Goal: Task Accomplishment & Management: Use online tool/utility

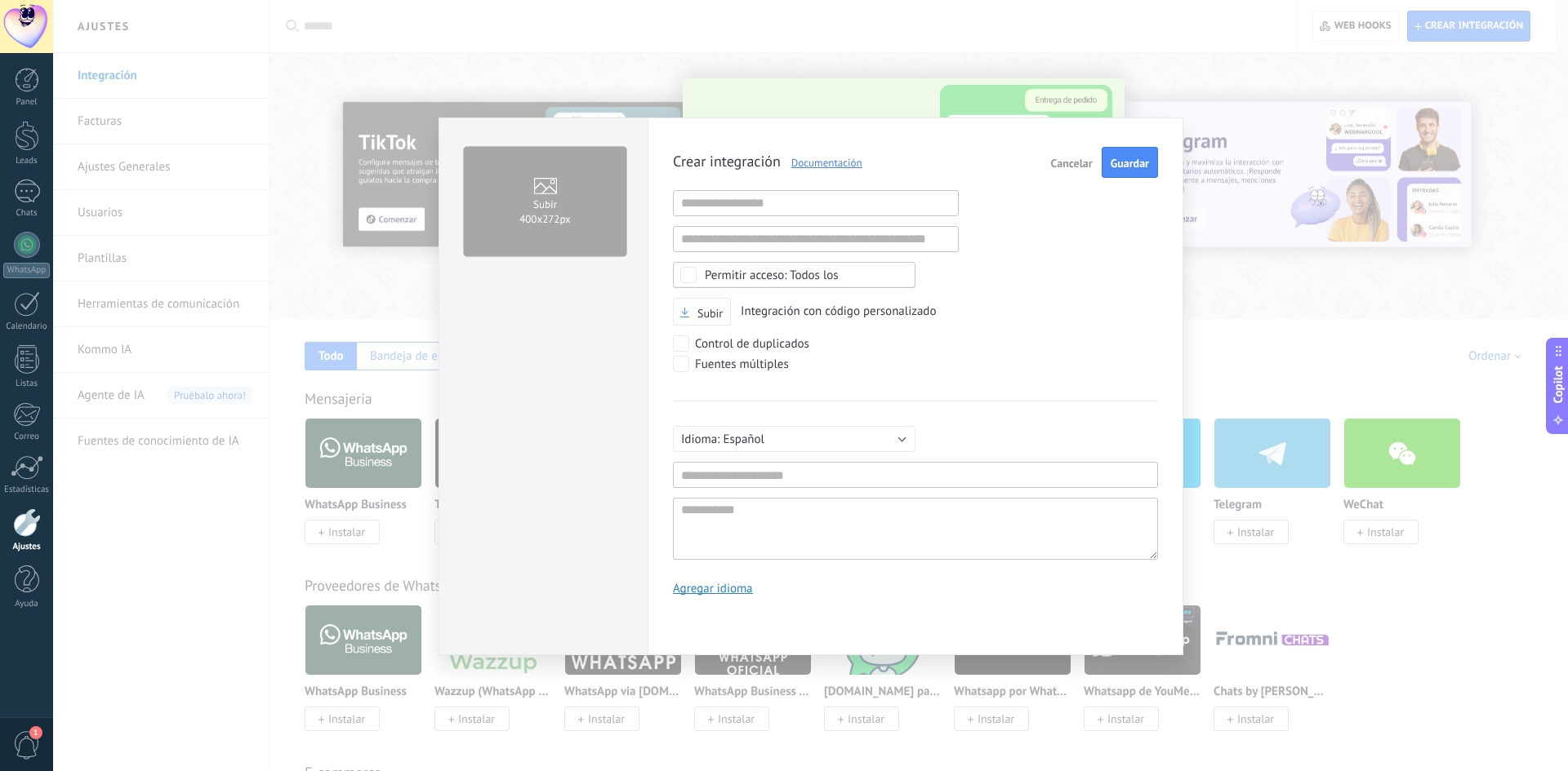
scroll to position [16, 0]
click at [1266, 292] on div "Subir 400х272px Crear integración Documentación Cancelar Guardar URL inválida U…" at bounding box center [810, 385] width 1514 height 771
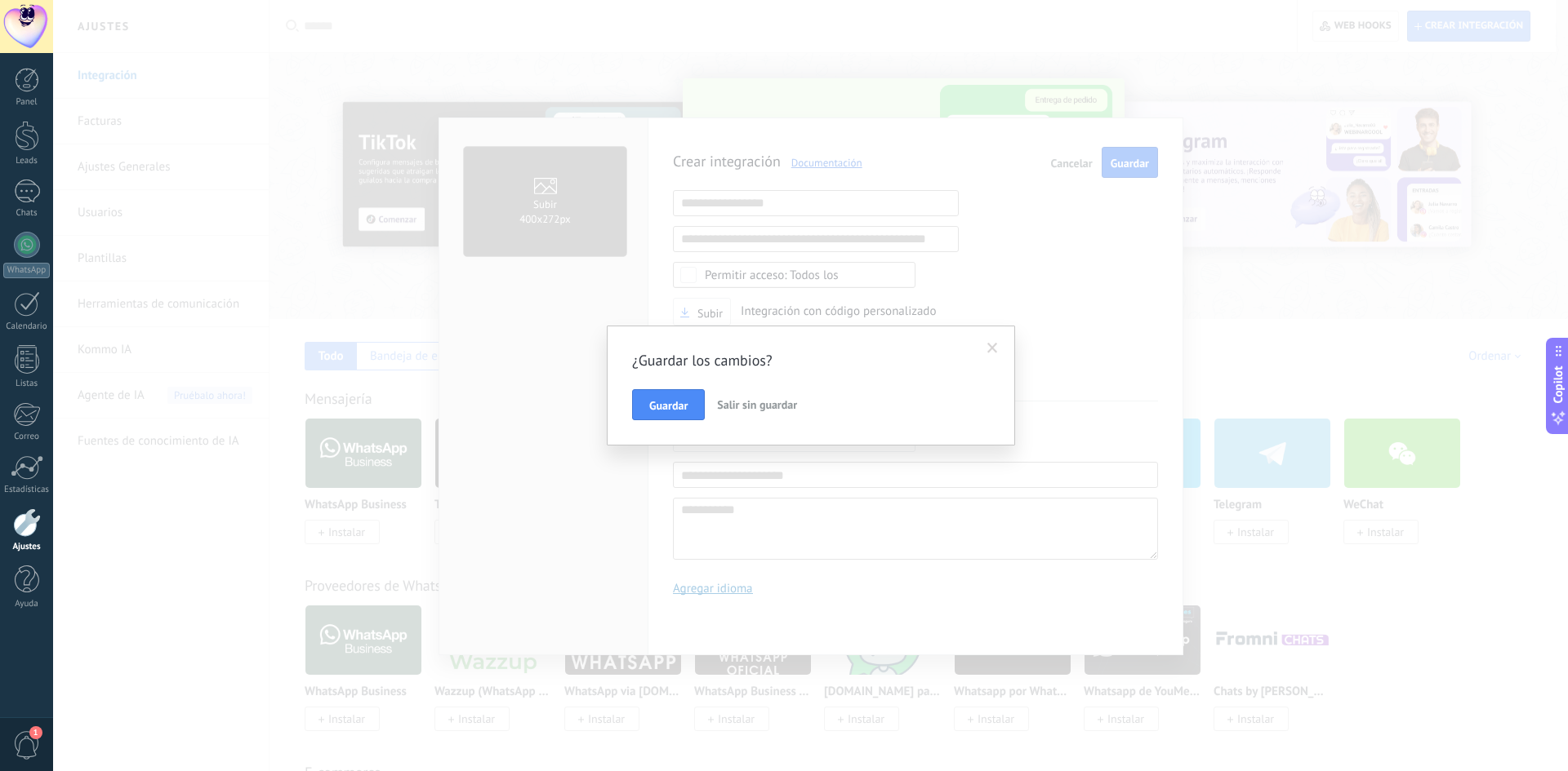
click at [754, 407] on span "Salir sin guardar" at bounding box center [756, 405] width 80 height 15
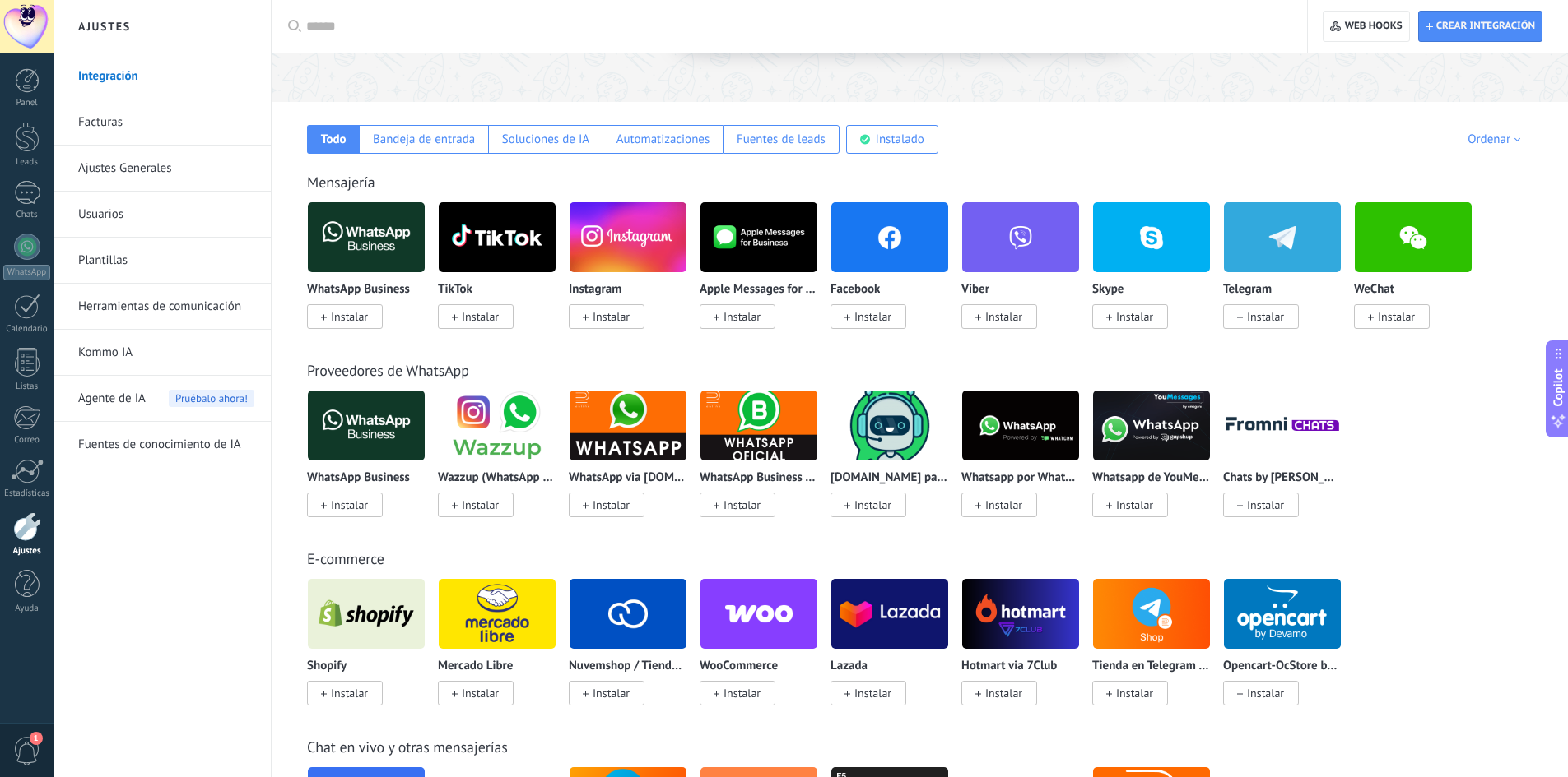
scroll to position [0, 0]
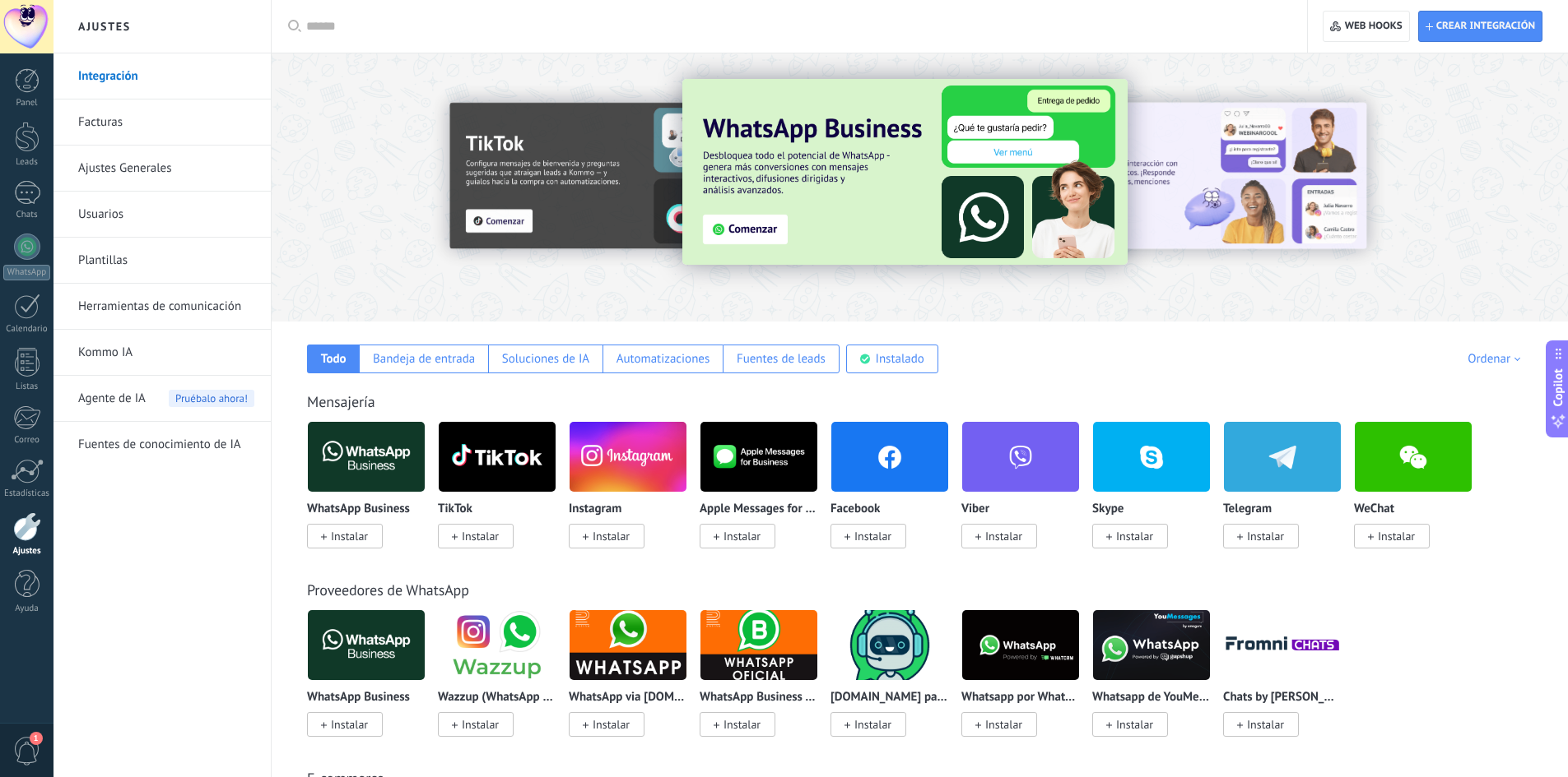
click at [1509, 360] on div "Ordenar" at bounding box center [1497, 359] width 58 height 16
click at [1503, 360] on div "Ordenar" at bounding box center [1497, 359] width 58 height 16
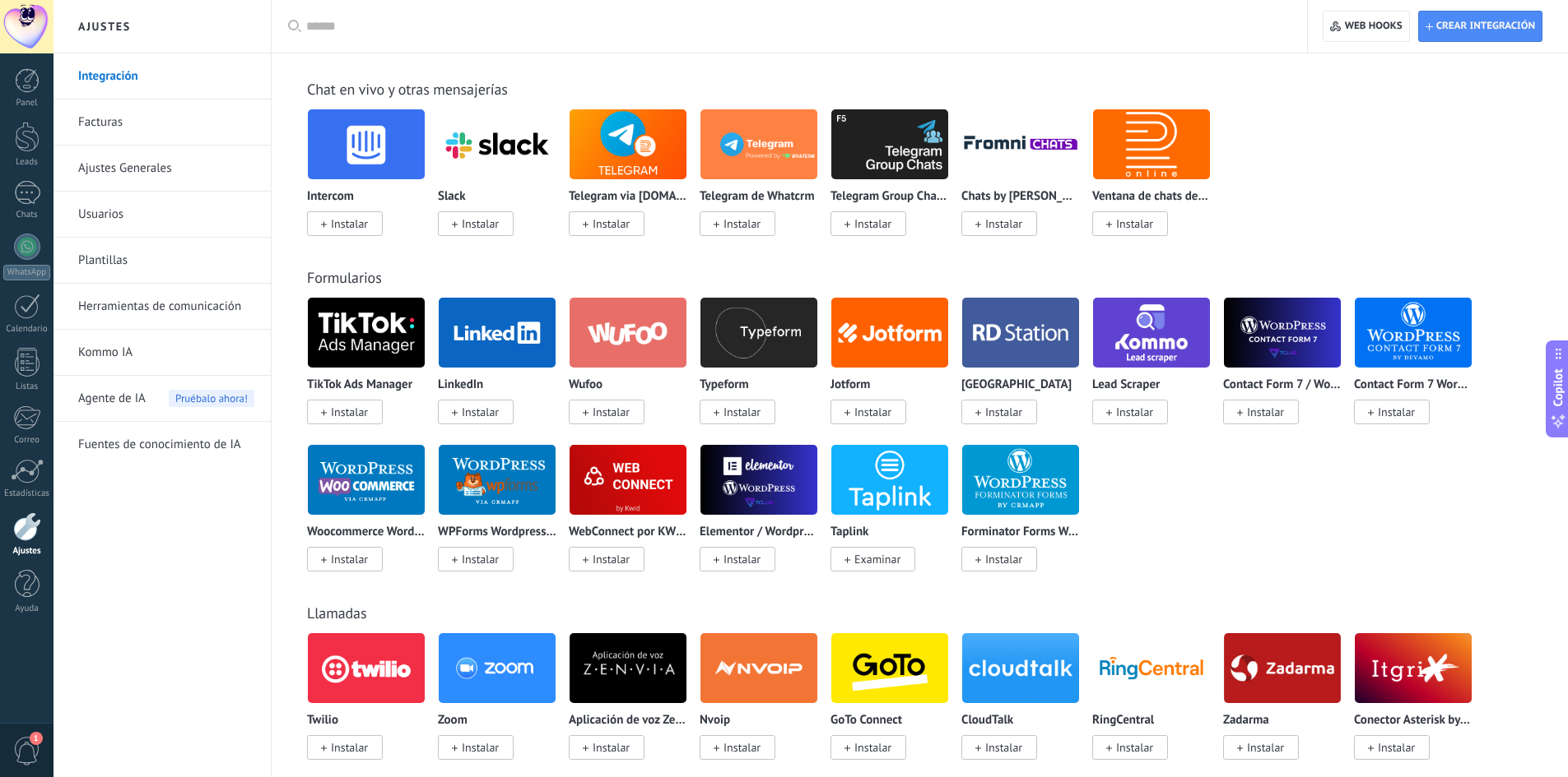
scroll to position [1316, 0]
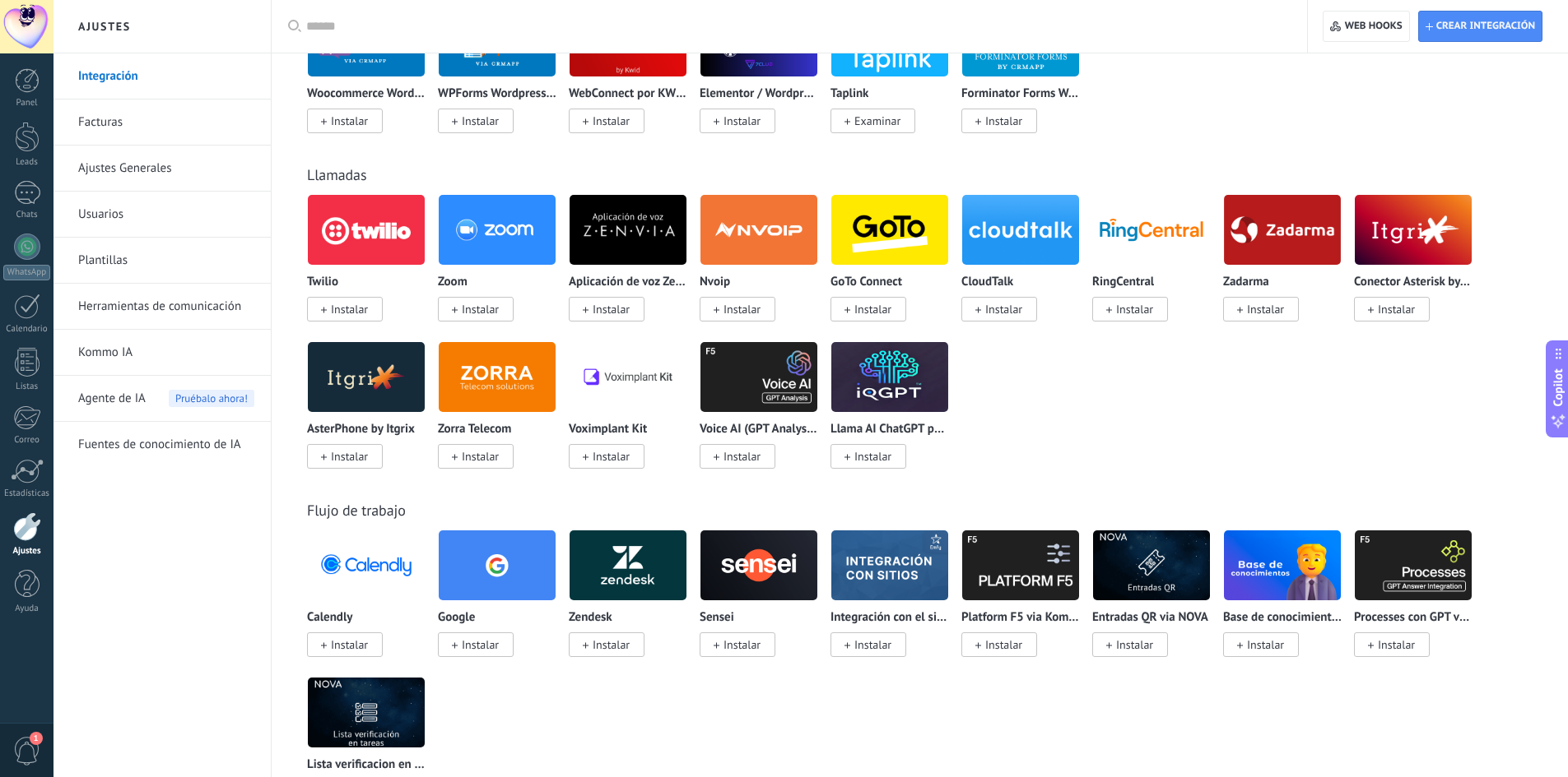
click at [355, 236] on img at bounding box center [366, 230] width 117 height 80
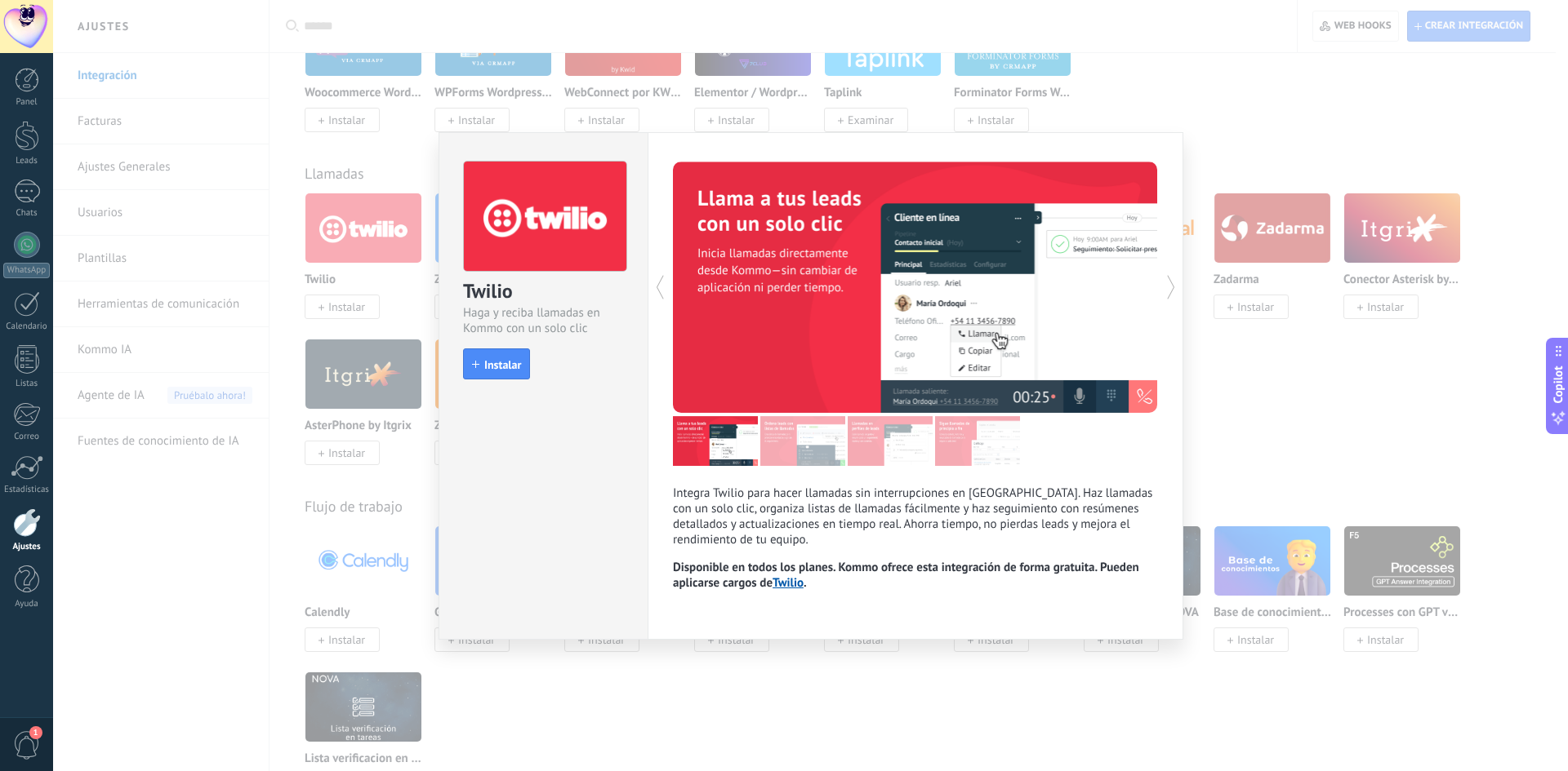
click at [1175, 117] on div "Twilio Haga y reciba llamadas en Kommo con un solo clic install Instalar Integr…" at bounding box center [810, 385] width 1514 height 771
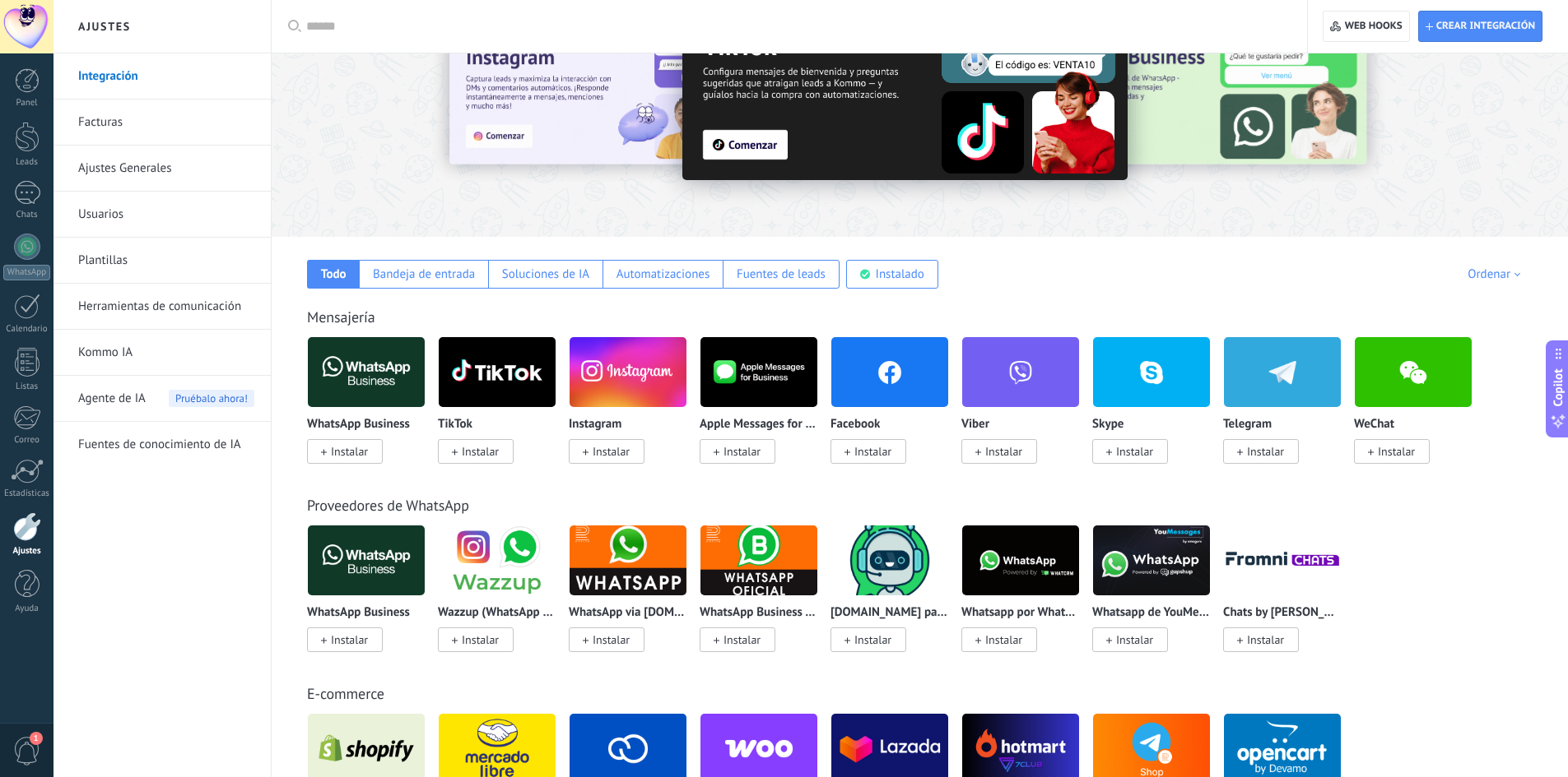
scroll to position [0, 0]
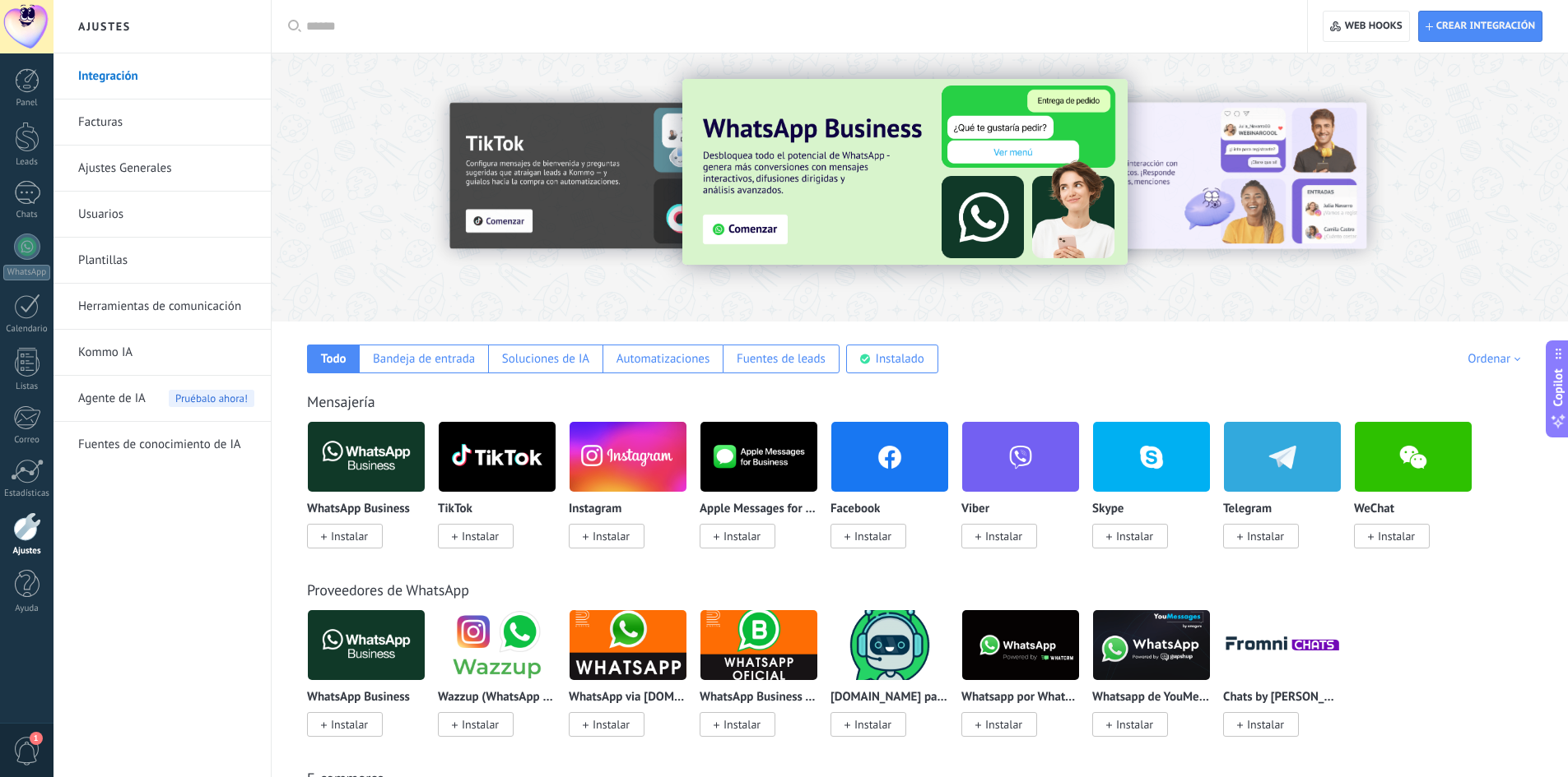
click at [368, 460] on img at bounding box center [366, 457] width 117 height 80
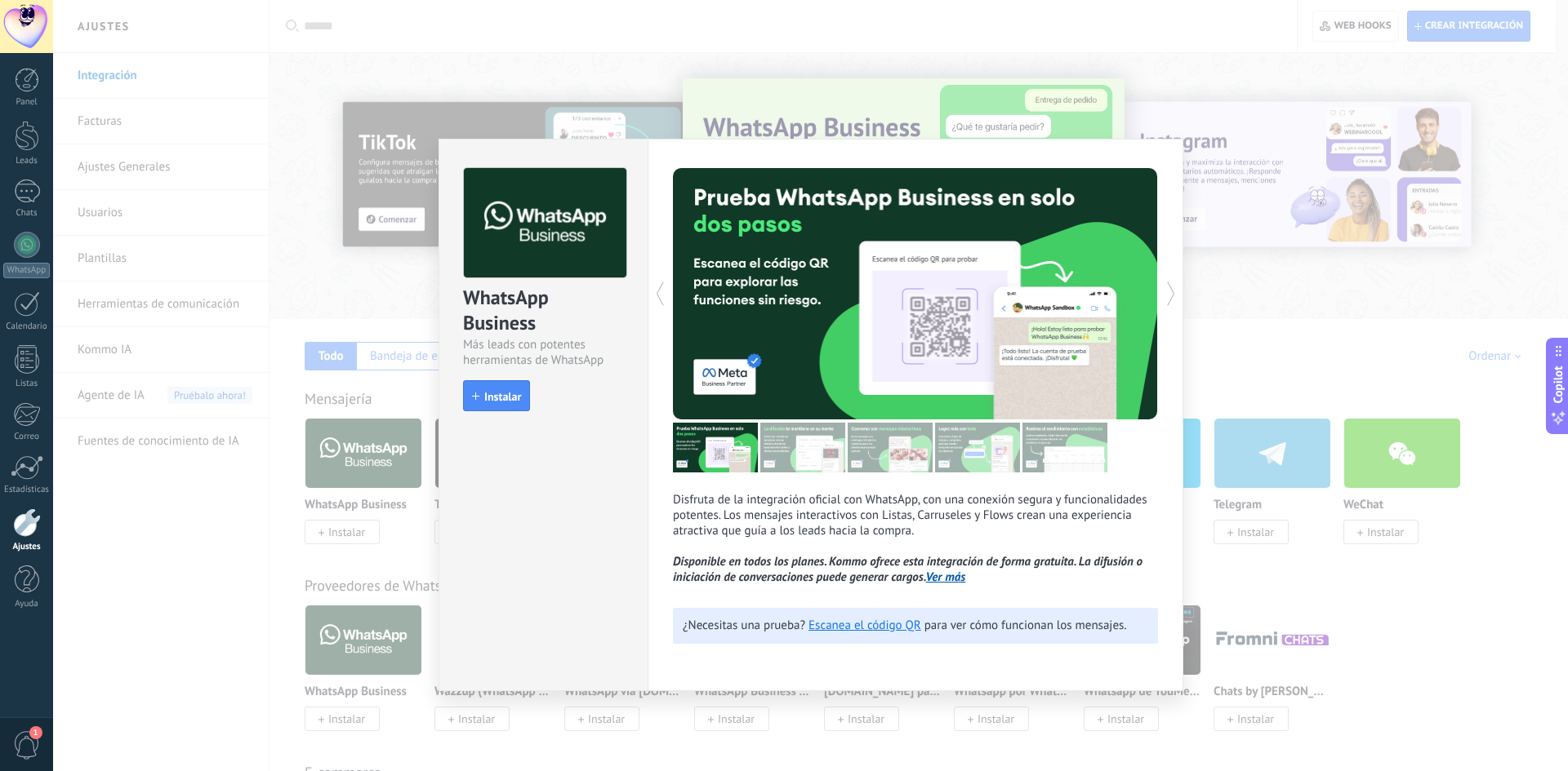
click at [1256, 571] on div "WhatsApp Business Más leads con potentes herramientas de WhatsApp install Insta…" at bounding box center [810, 385] width 1514 height 771
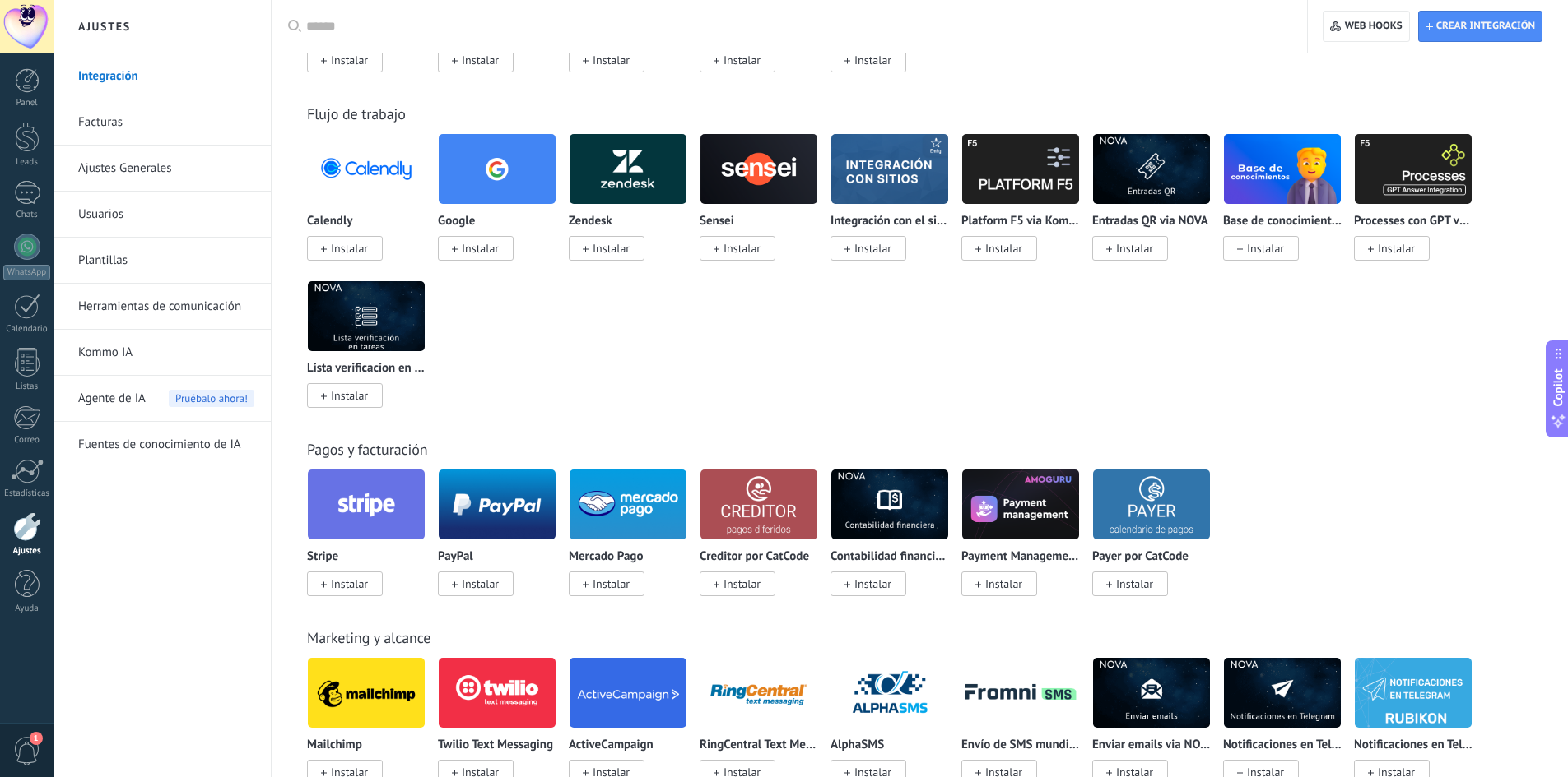
scroll to position [1974, 0]
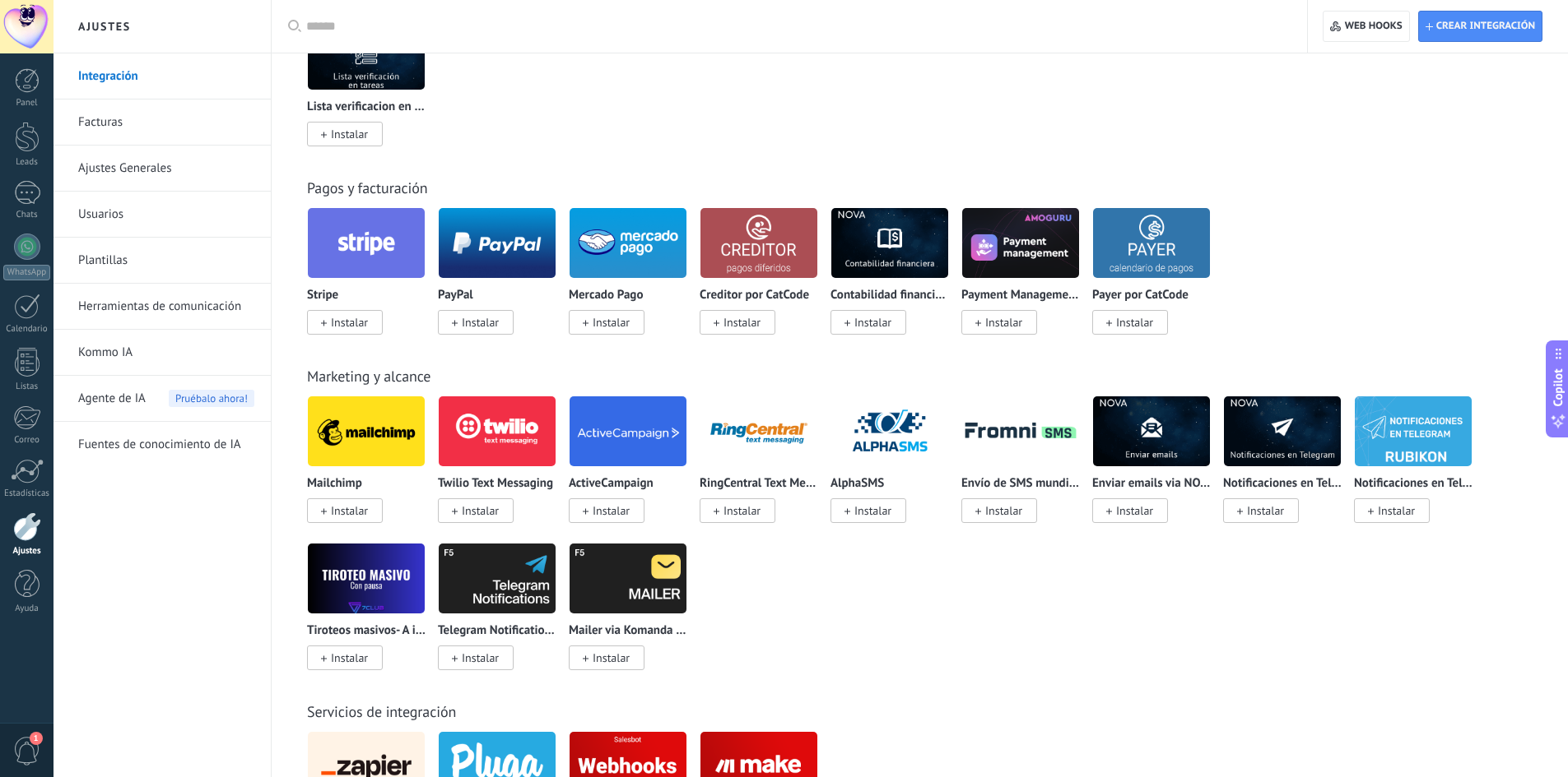
click at [19, 532] on div at bounding box center [27, 527] width 28 height 29
click at [21, 80] on div at bounding box center [27, 80] width 25 height 25
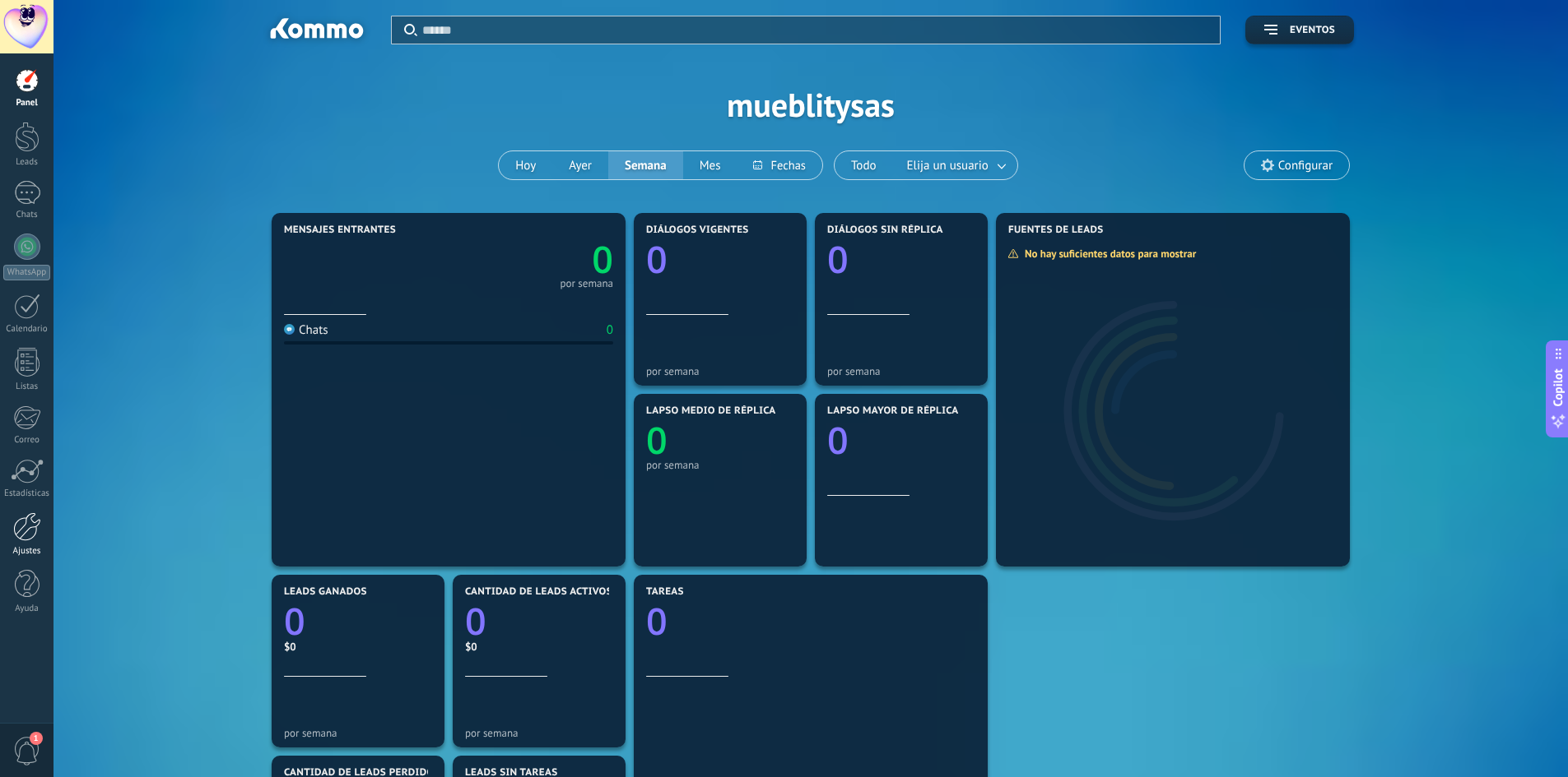
click at [40, 541] on link "Ajustes" at bounding box center [27, 535] width 53 height 45
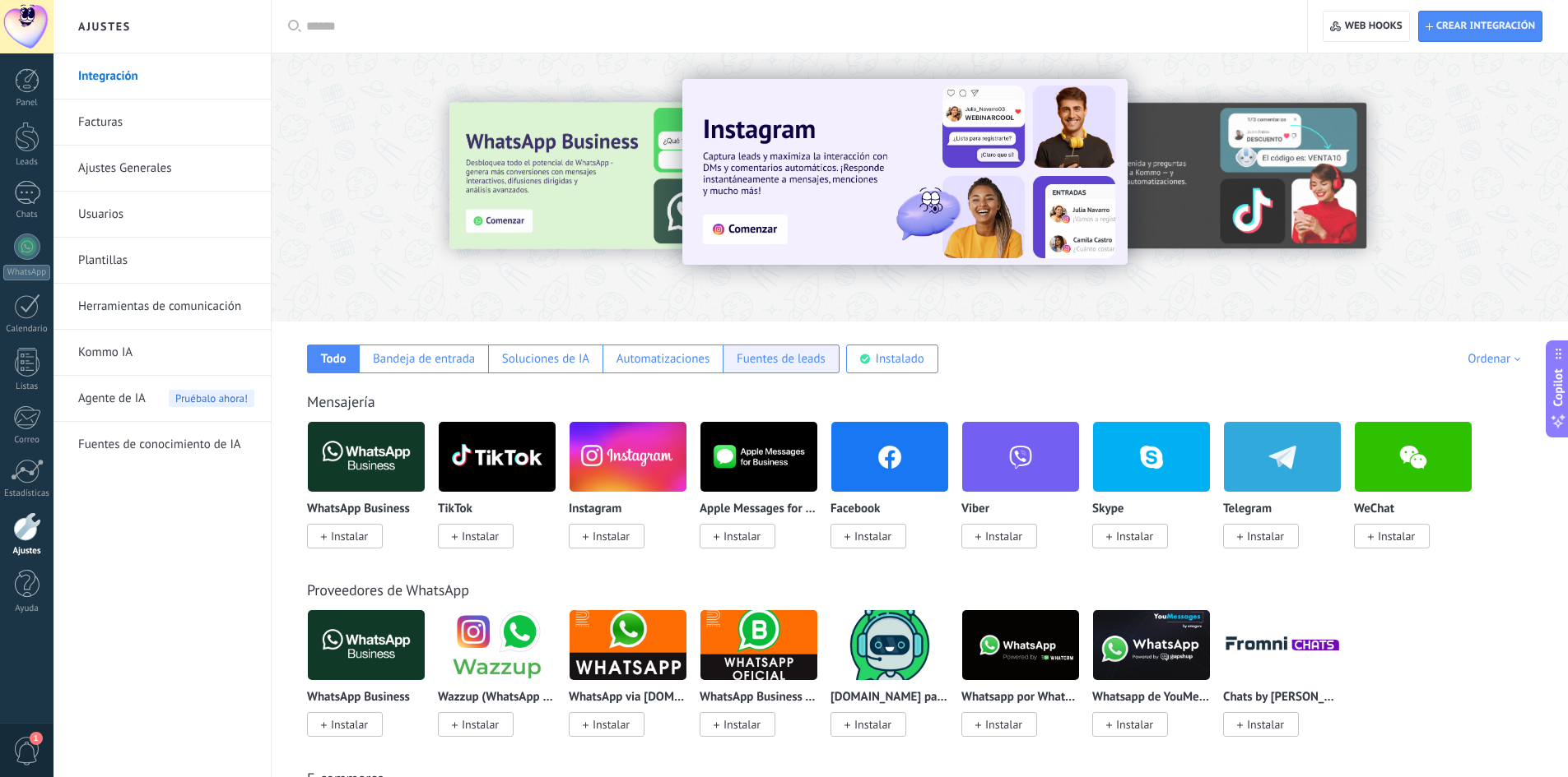
click at [788, 365] on div "Fuentes de leads" at bounding box center [781, 359] width 89 height 16
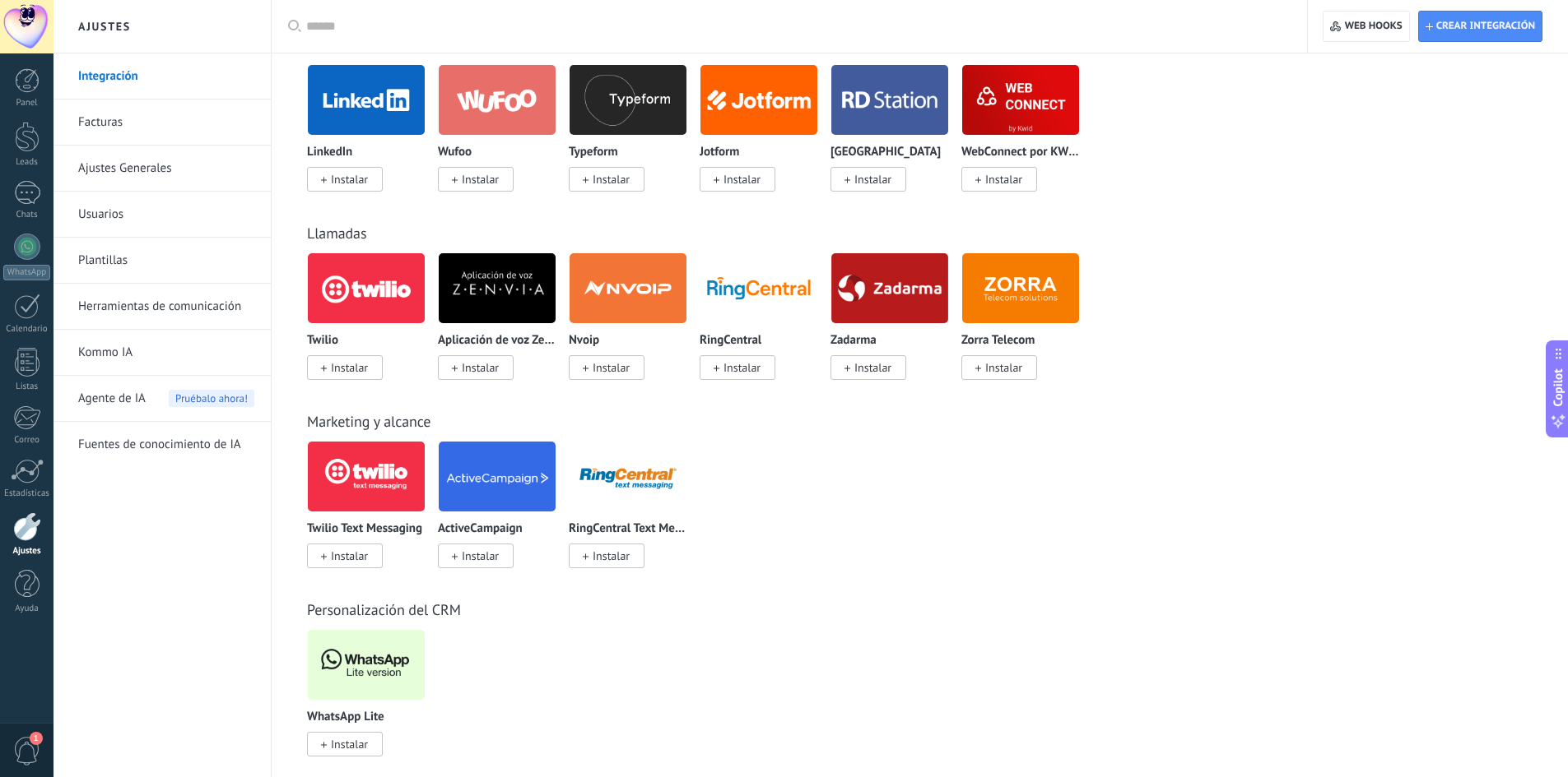
scroll to position [1130, 0]
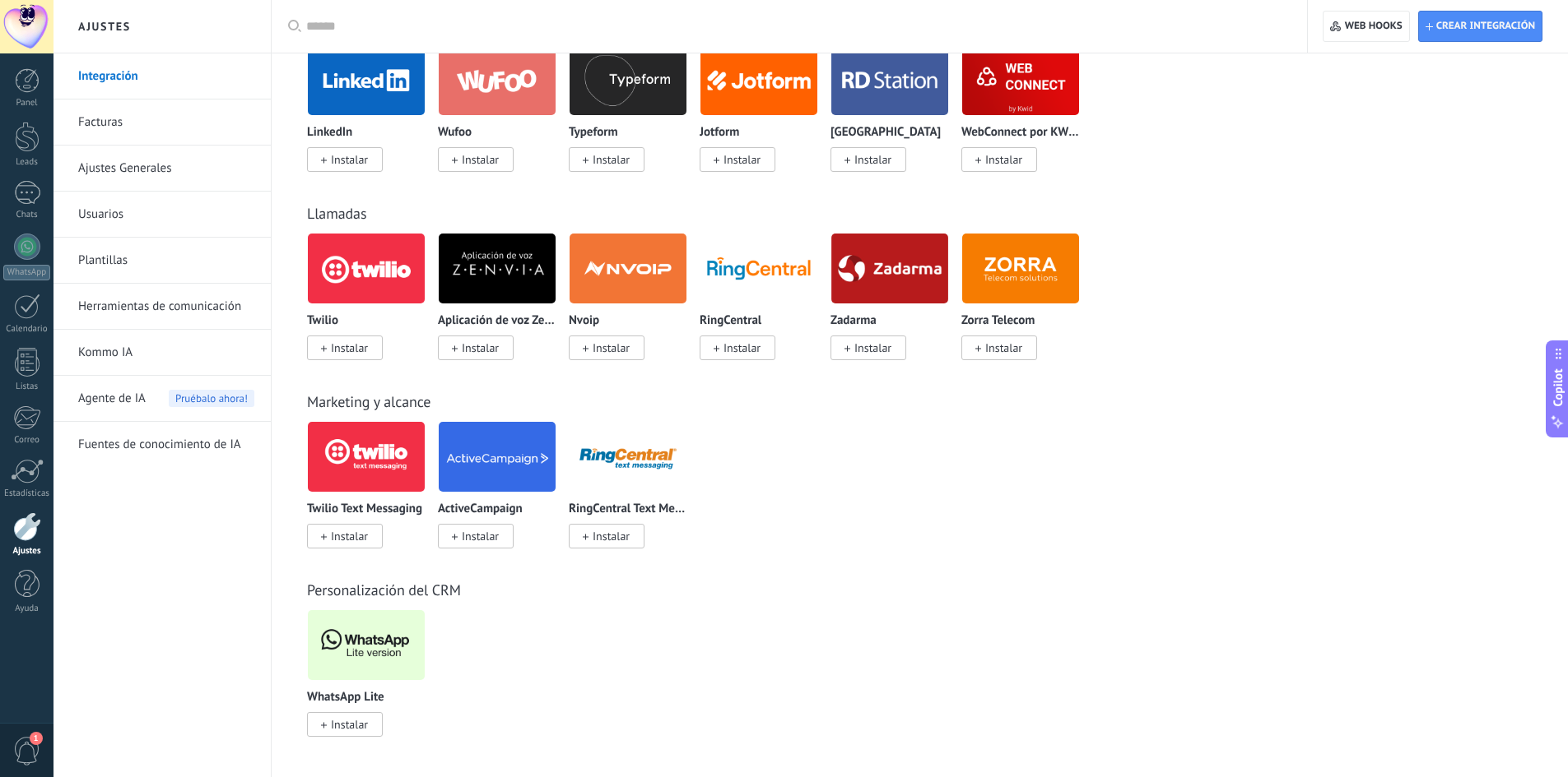
click at [362, 461] on img at bounding box center [366, 457] width 117 height 80
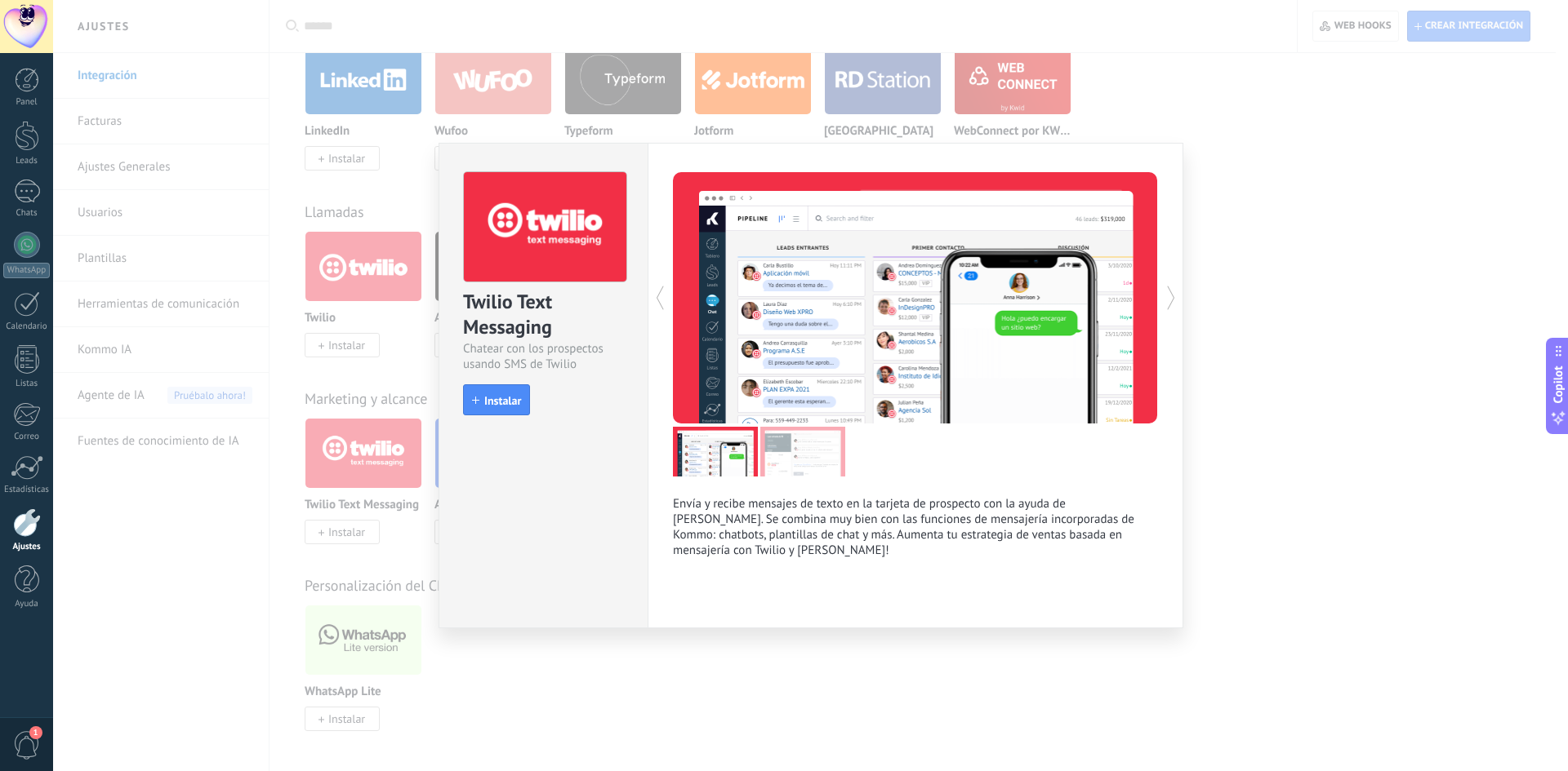
click at [1307, 449] on div "Twilio Text Messaging Chatear con los prospectos usando SMS de Twilio install I…" at bounding box center [810, 385] width 1514 height 771
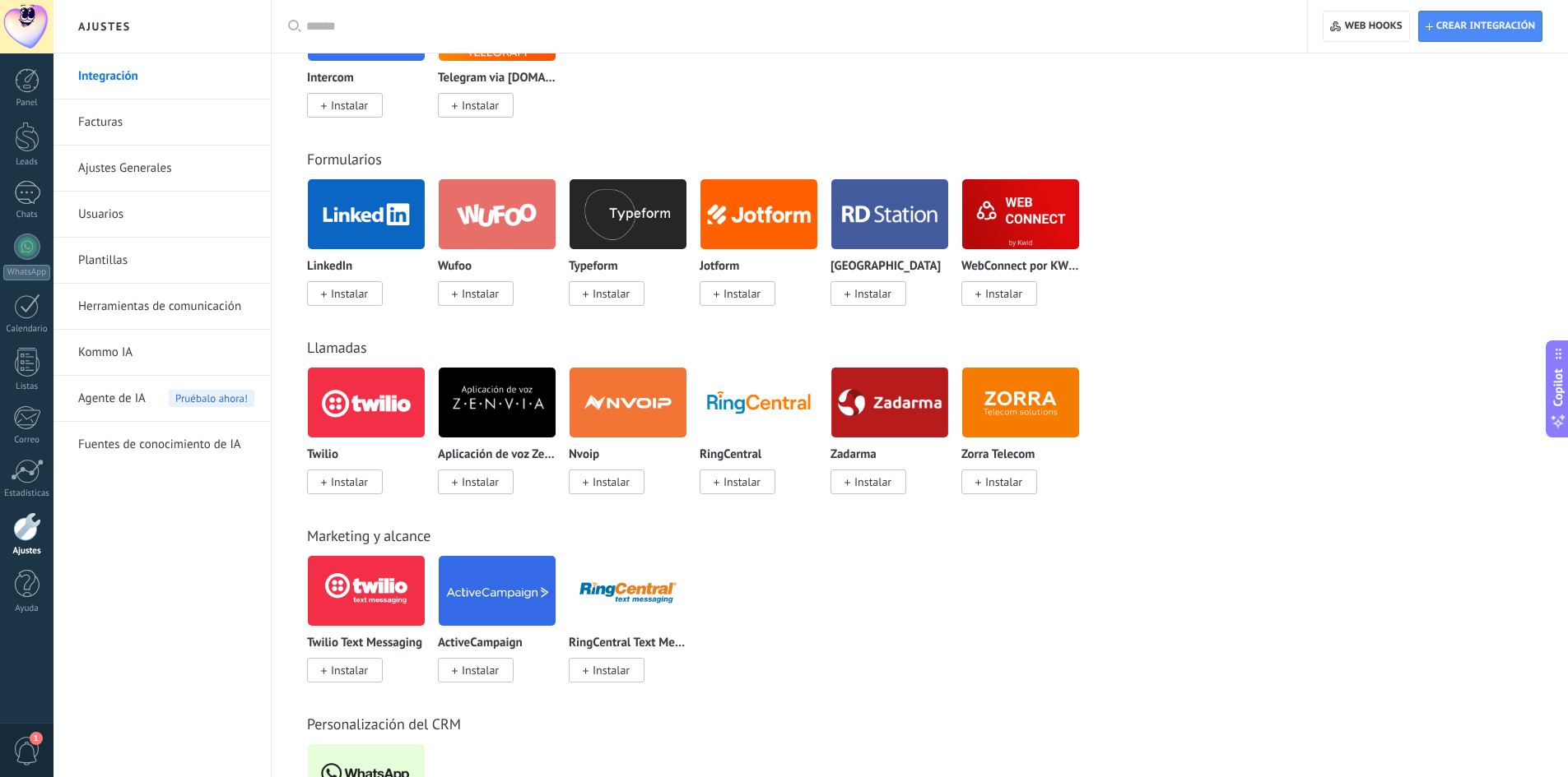
scroll to position [911, 0]
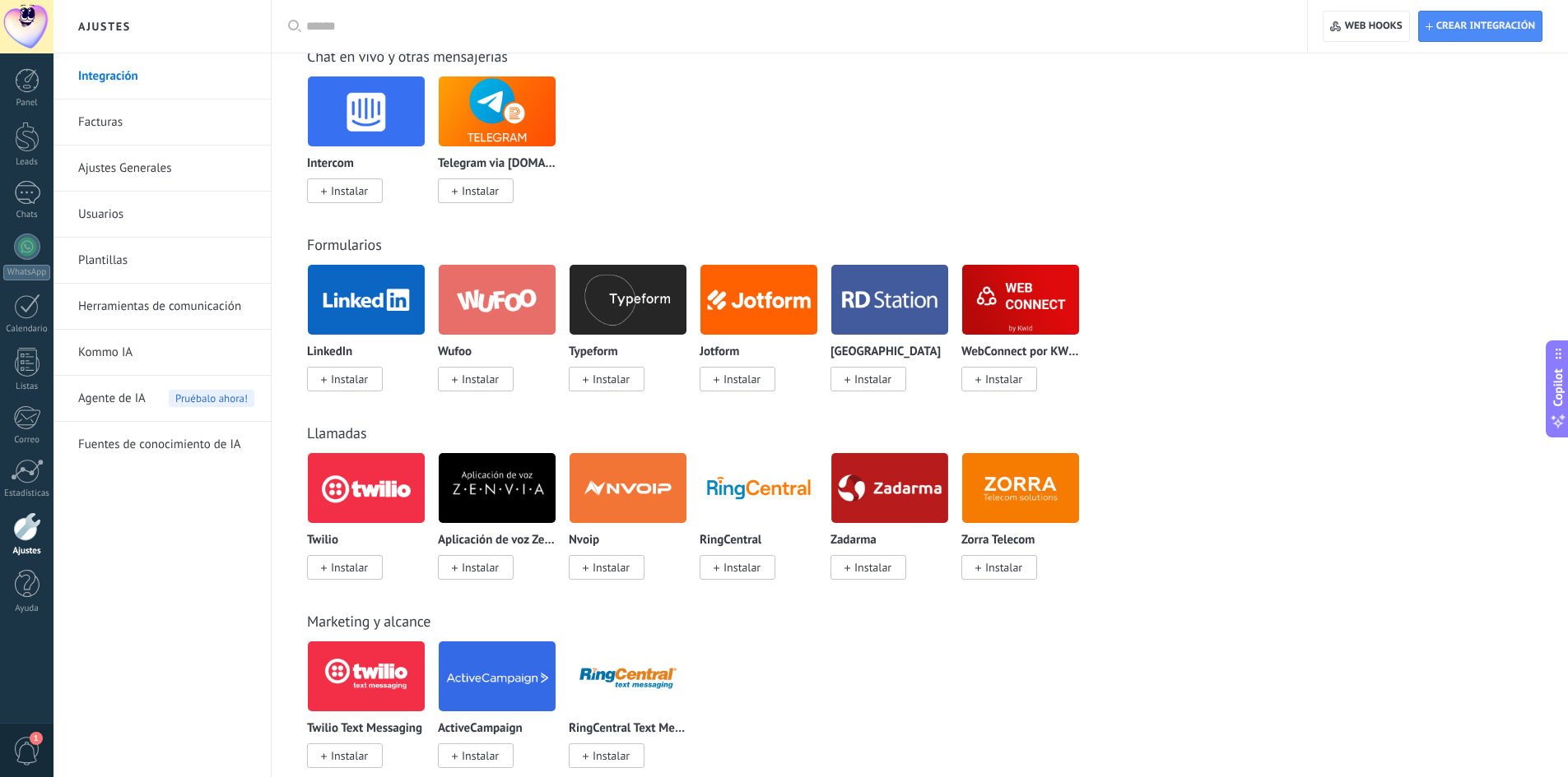
click at [373, 493] on img at bounding box center [366, 488] width 117 height 80
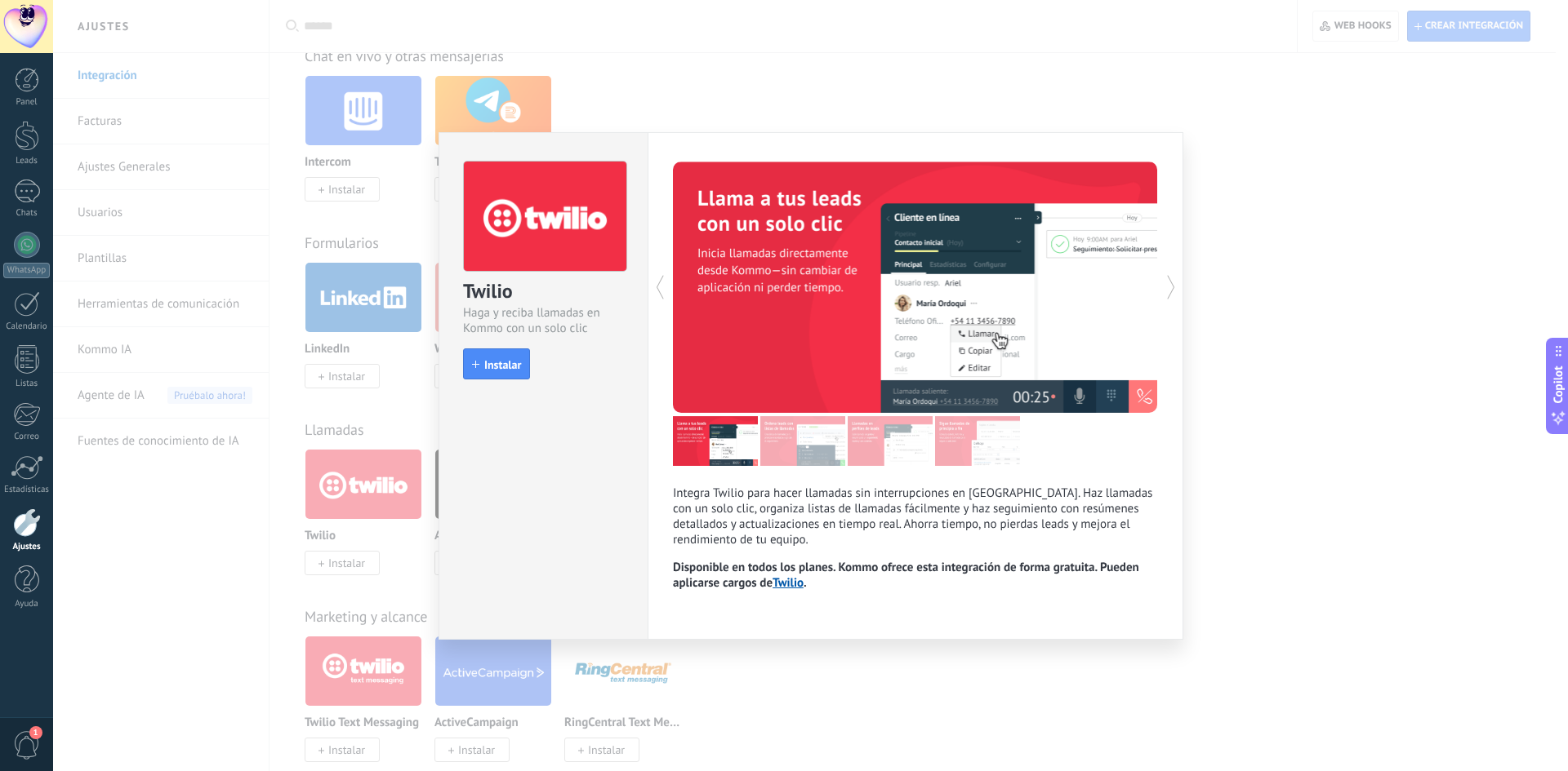
click at [1283, 444] on div "Twilio Haga y reciba llamadas en Kommo con un solo clic install Instalar Integr…" at bounding box center [810, 385] width 1514 height 771
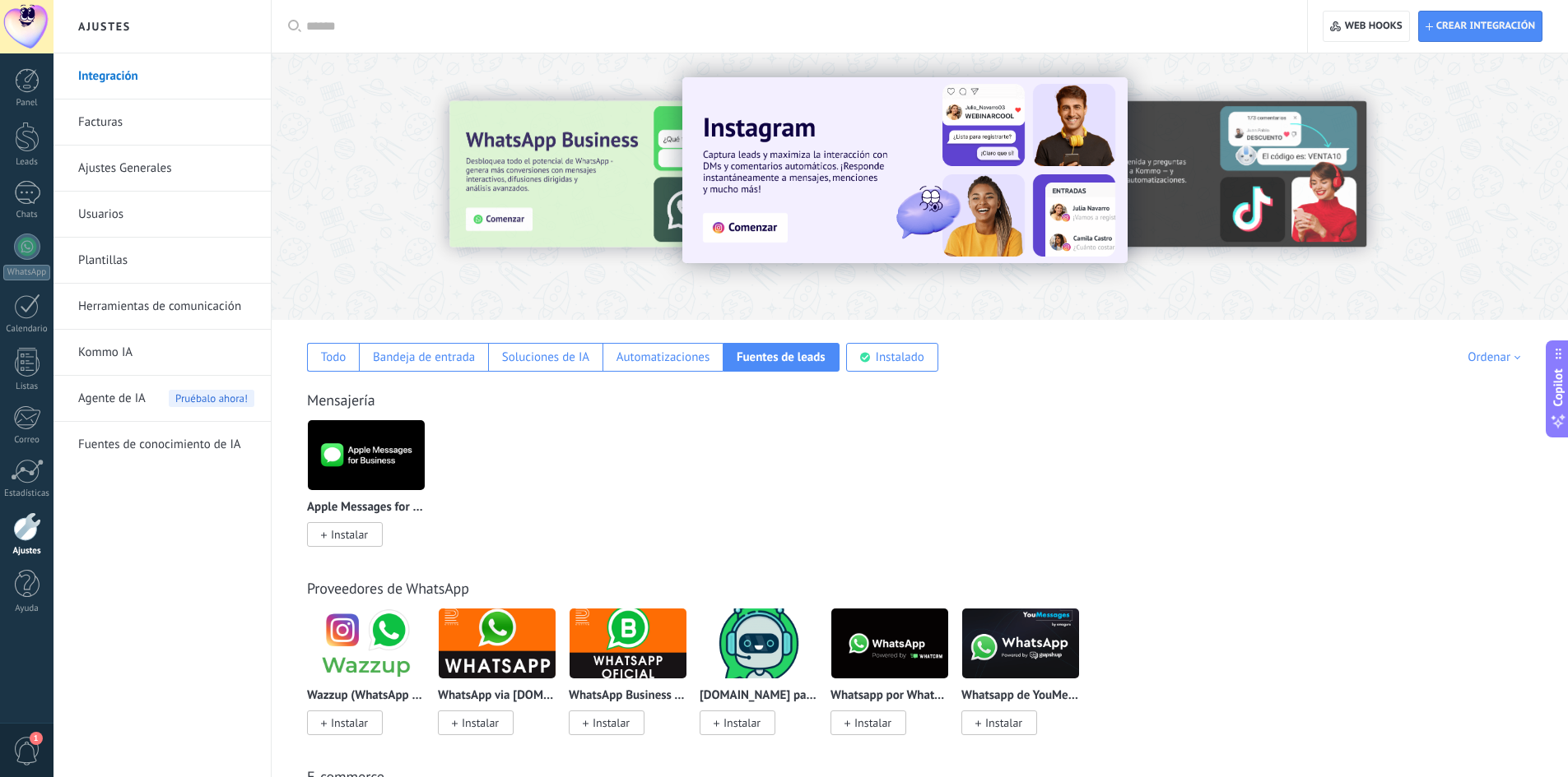
scroll to position [0, 0]
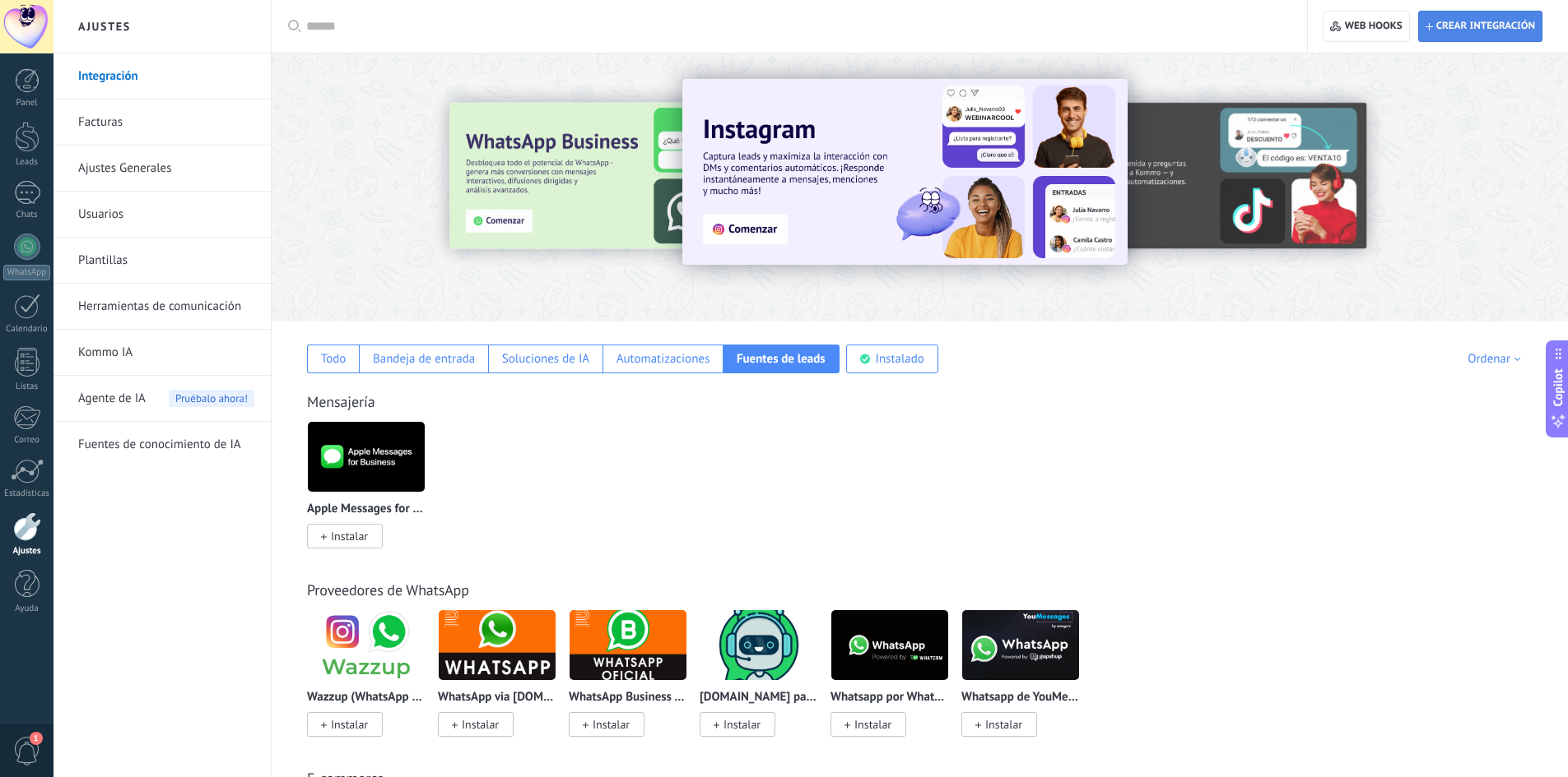
click at [1444, 21] on span "Crear integración" at bounding box center [1485, 27] width 99 height 13
type textarea "**********"
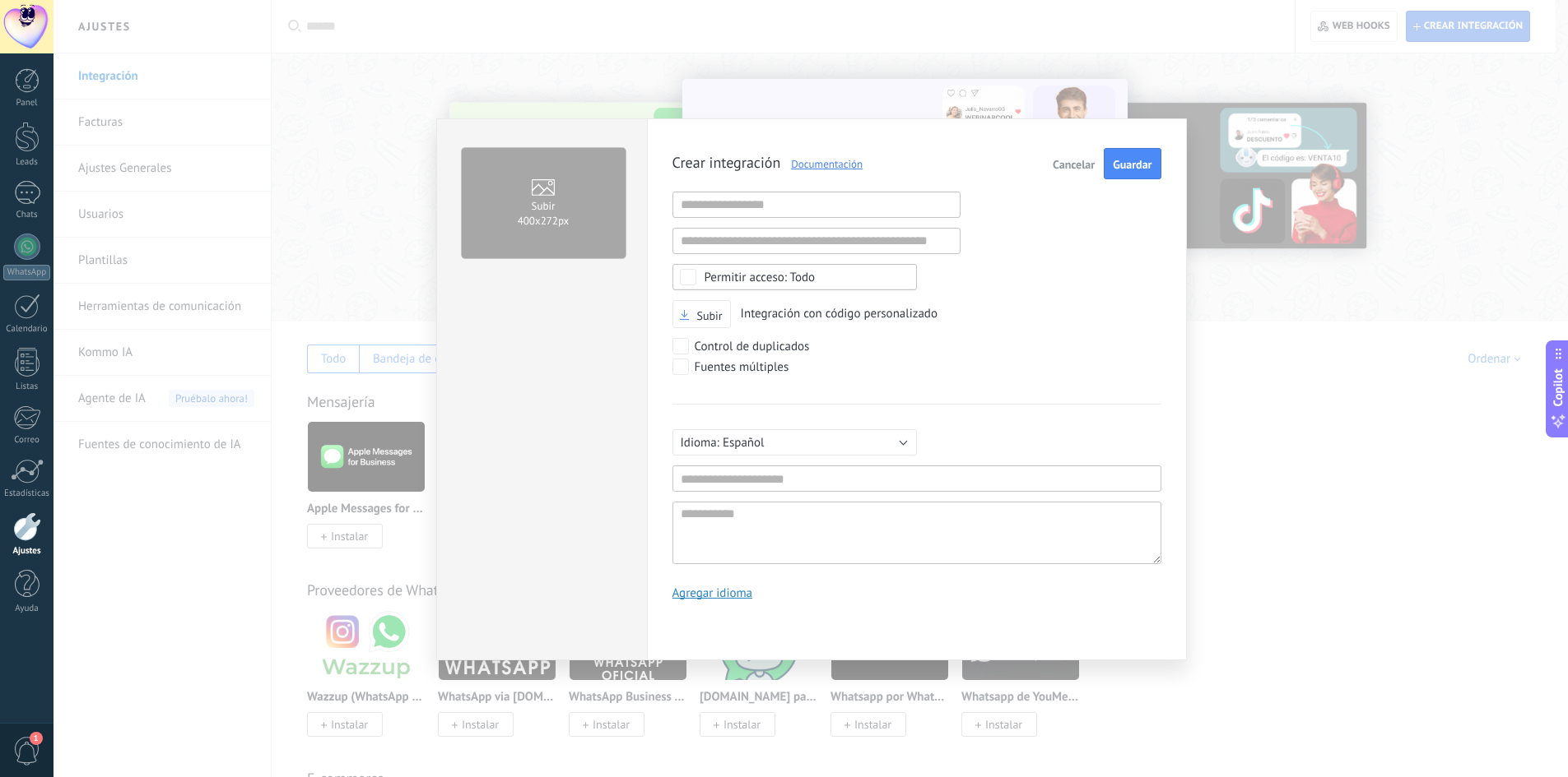
scroll to position [16, 0]
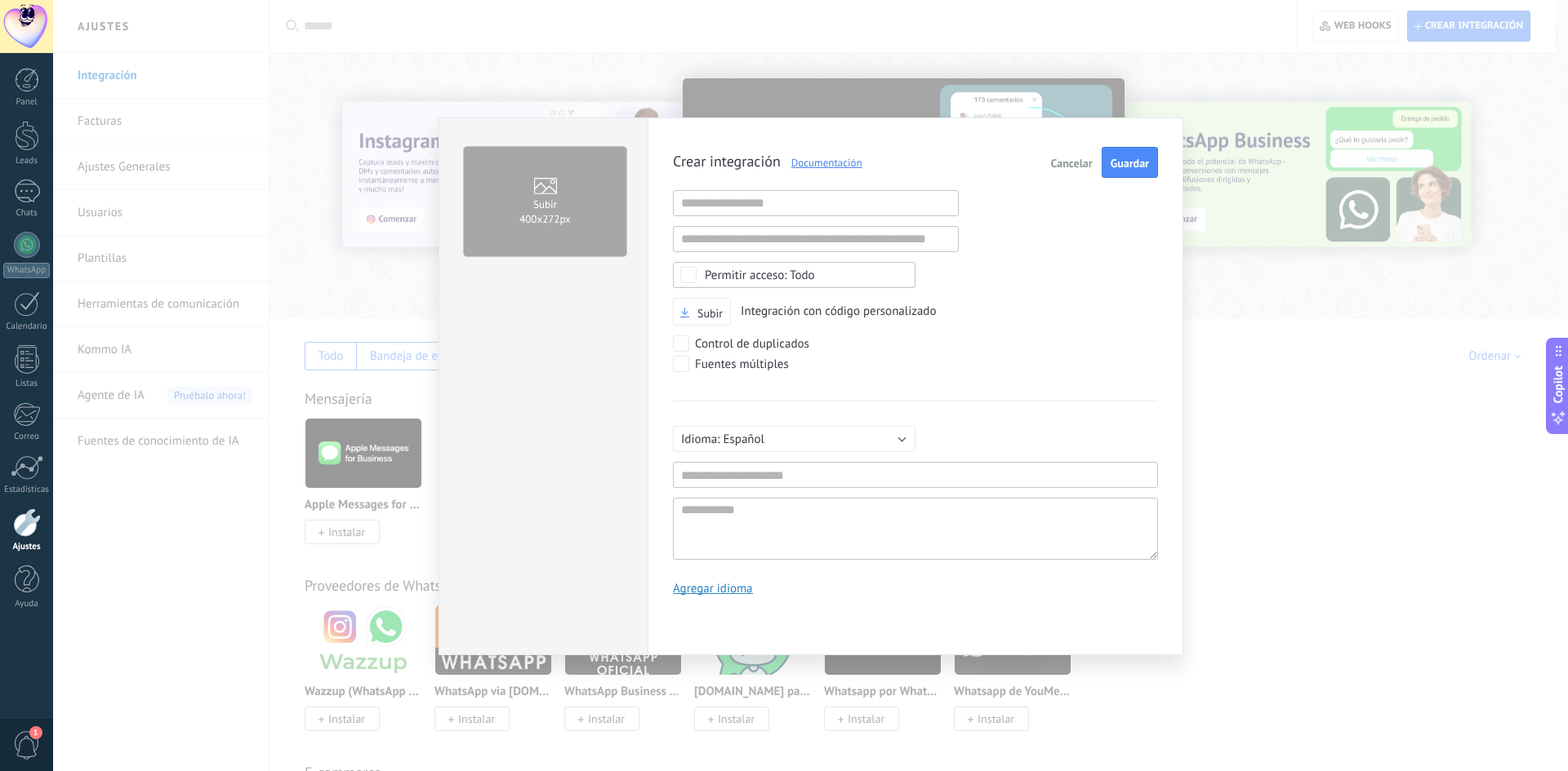
click at [1266, 341] on div "Subir 400х272px Crear integración Documentación Cancelar Guardar URL inválida U…" at bounding box center [810, 385] width 1514 height 771
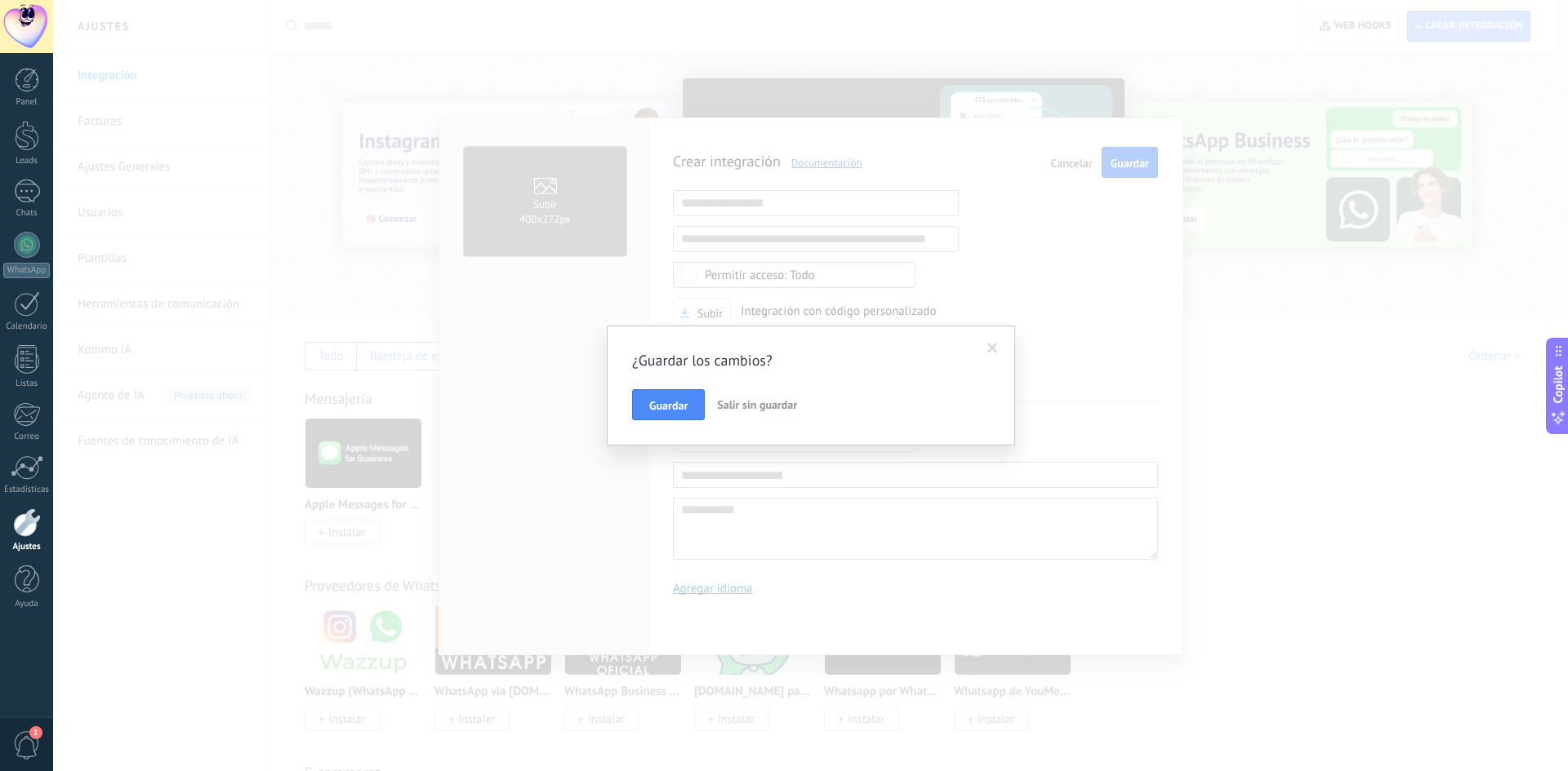
click at [748, 406] on span "Salir sin guardar" at bounding box center [756, 405] width 80 height 15
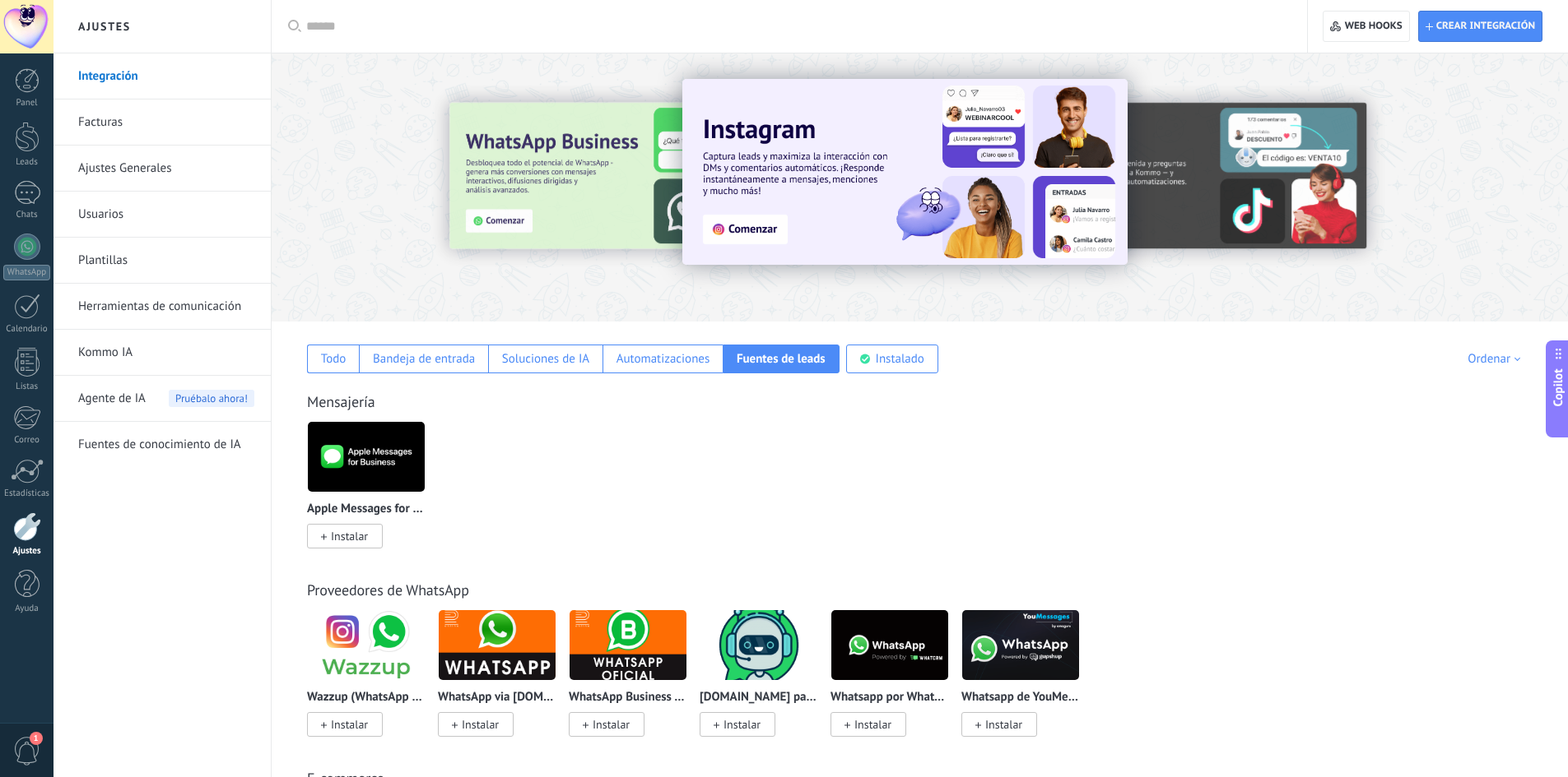
scroll to position [220, 0]
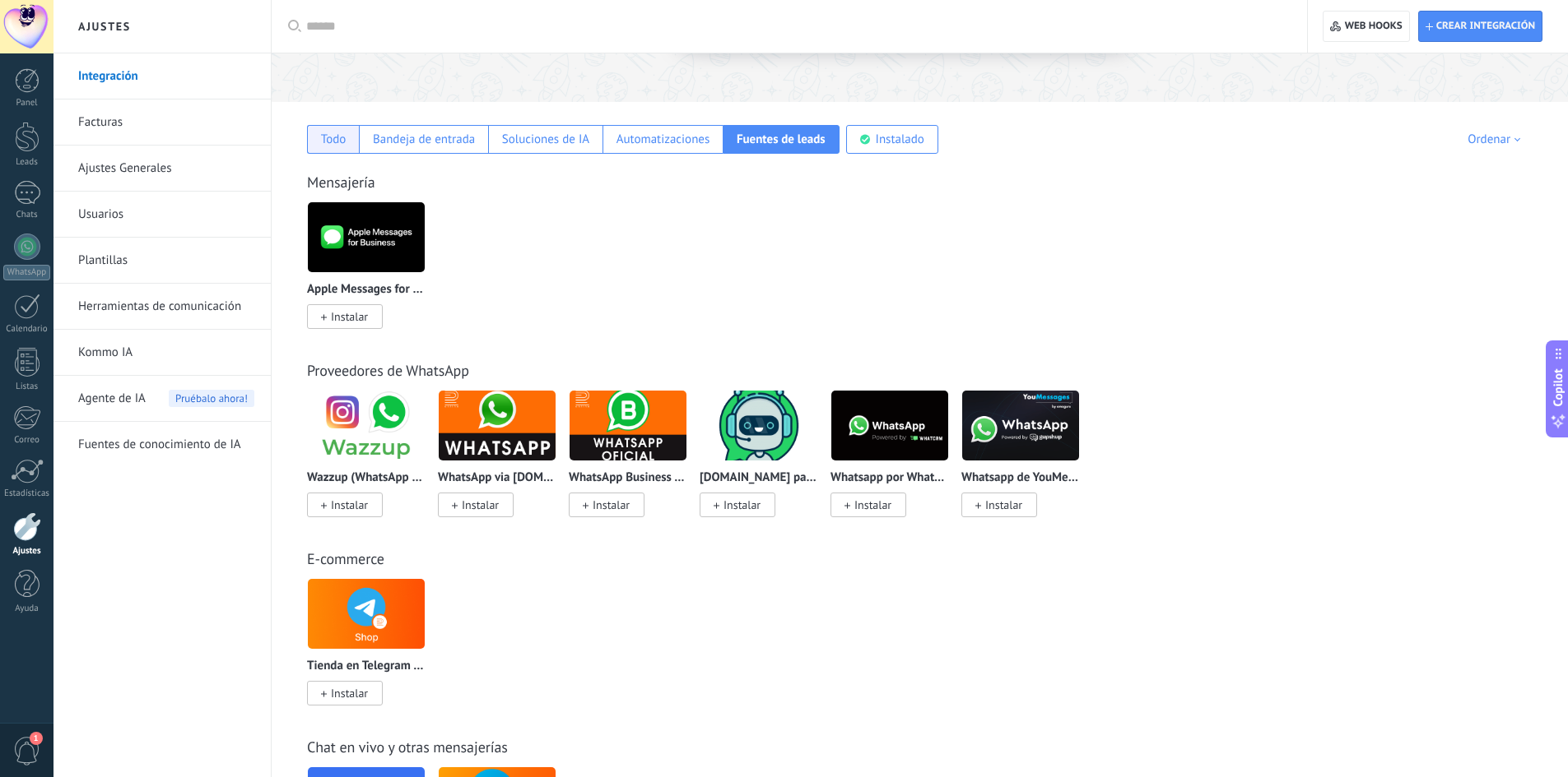
click at [341, 134] on div "Todo" at bounding box center [334, 139] width 26 height 16
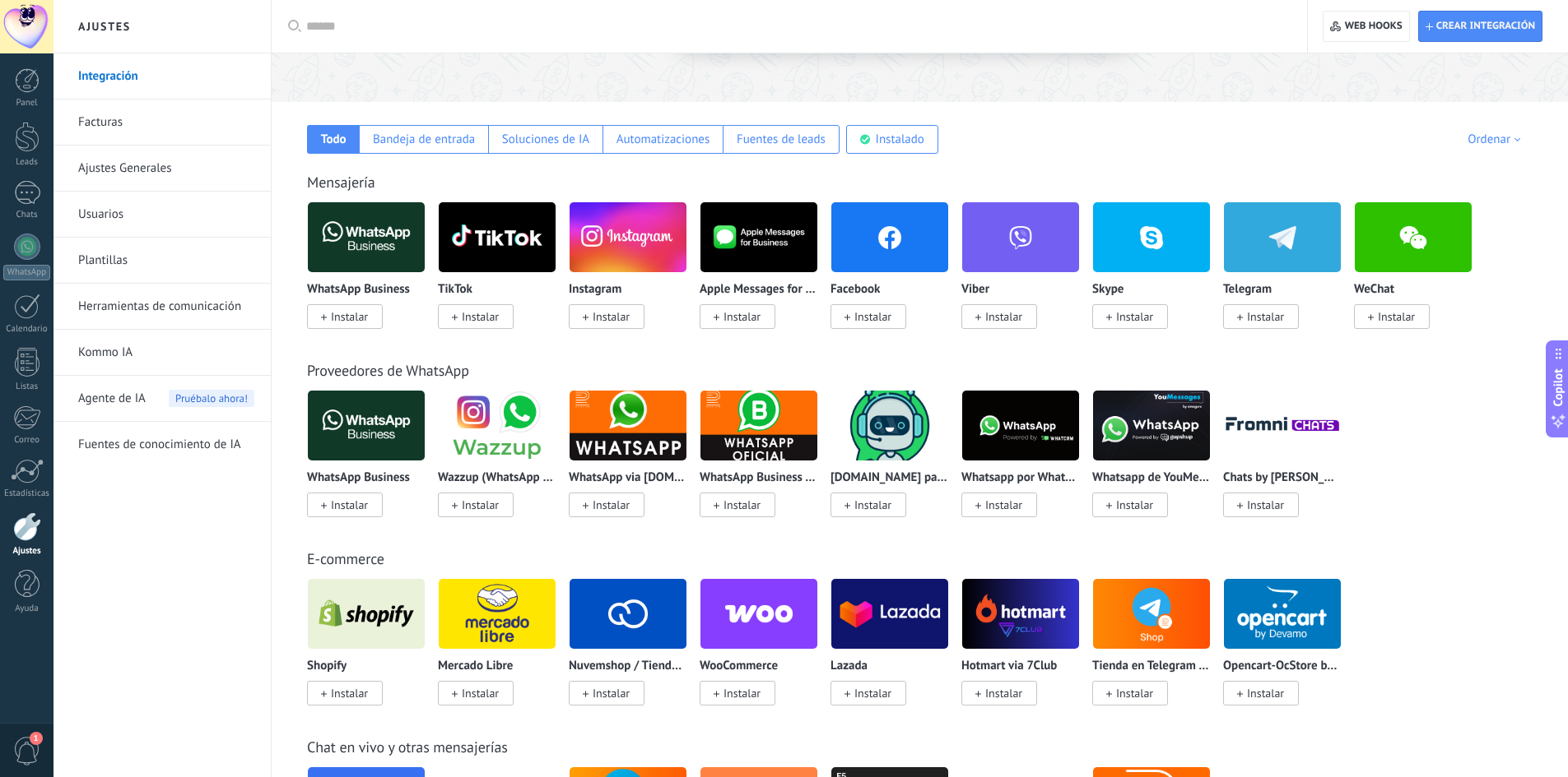
click at [311, 427] on img at bounding box center [366, 425] width 117 height 80
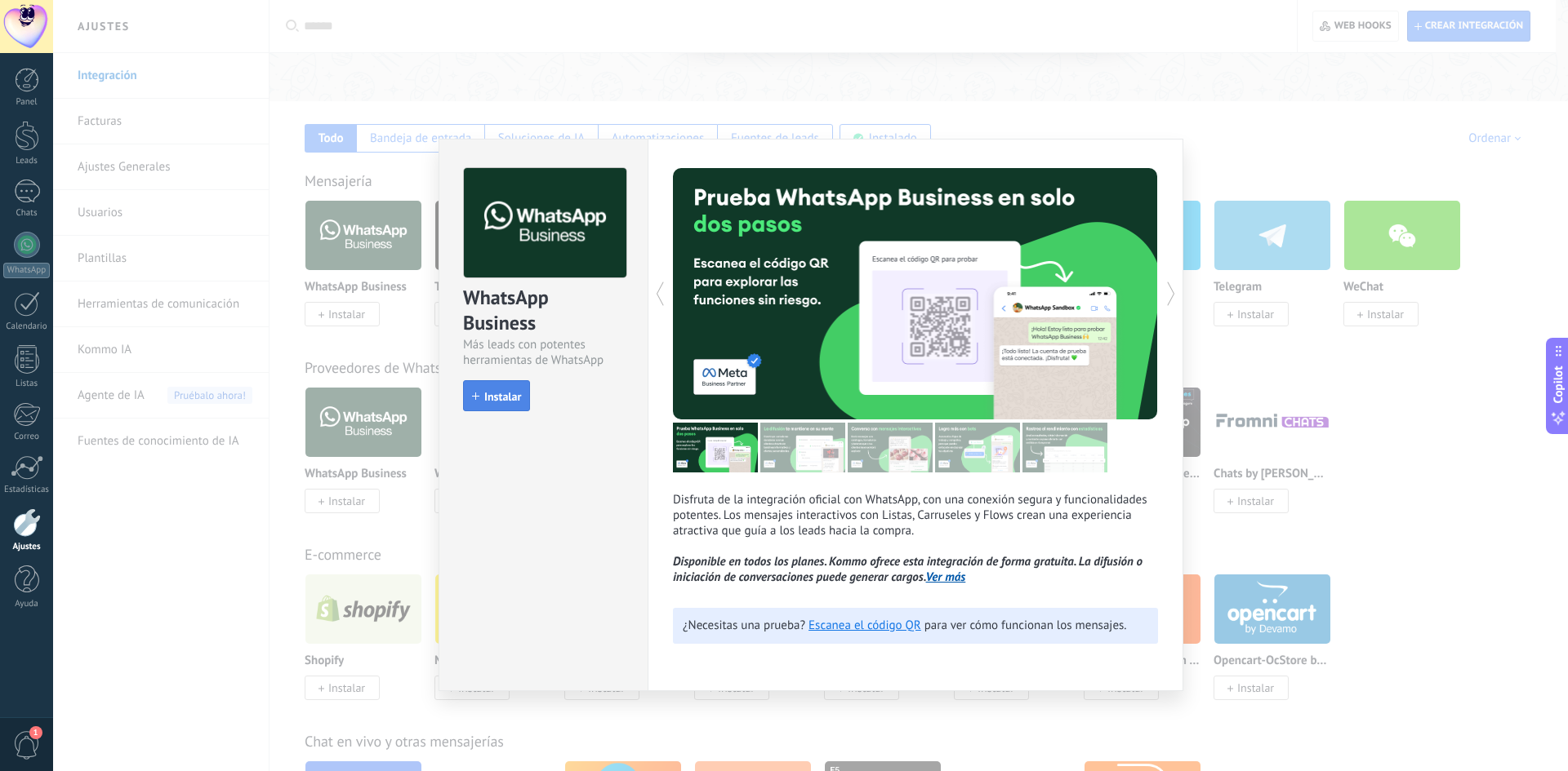
click at [506, 402] on span "Instalar" at bounding box center [502, 397] width 37 height 12
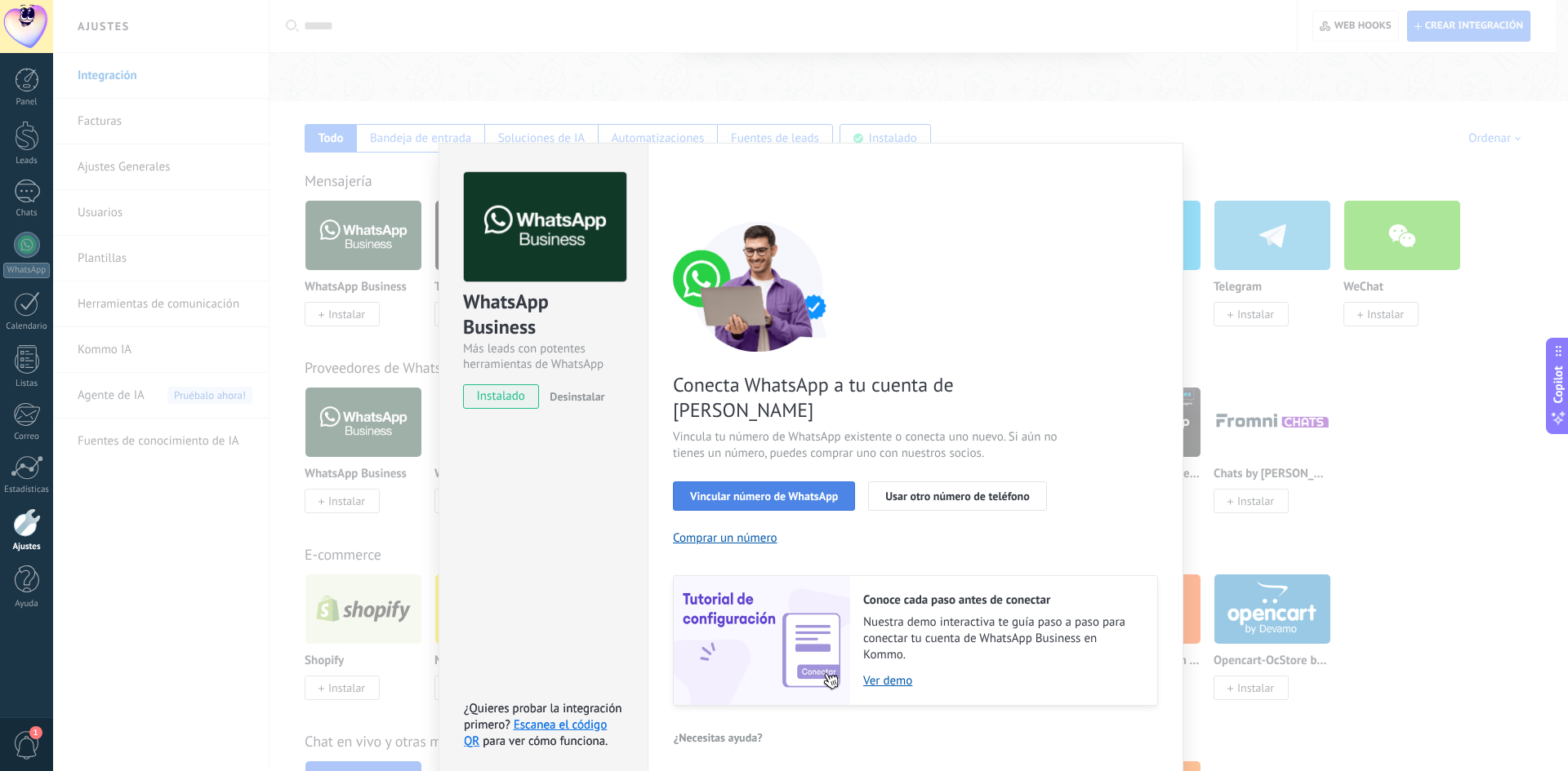
click at [763, 490] on span "Vincular número de WhatsApp" at bounding box center [764, 496] width 148 height 12
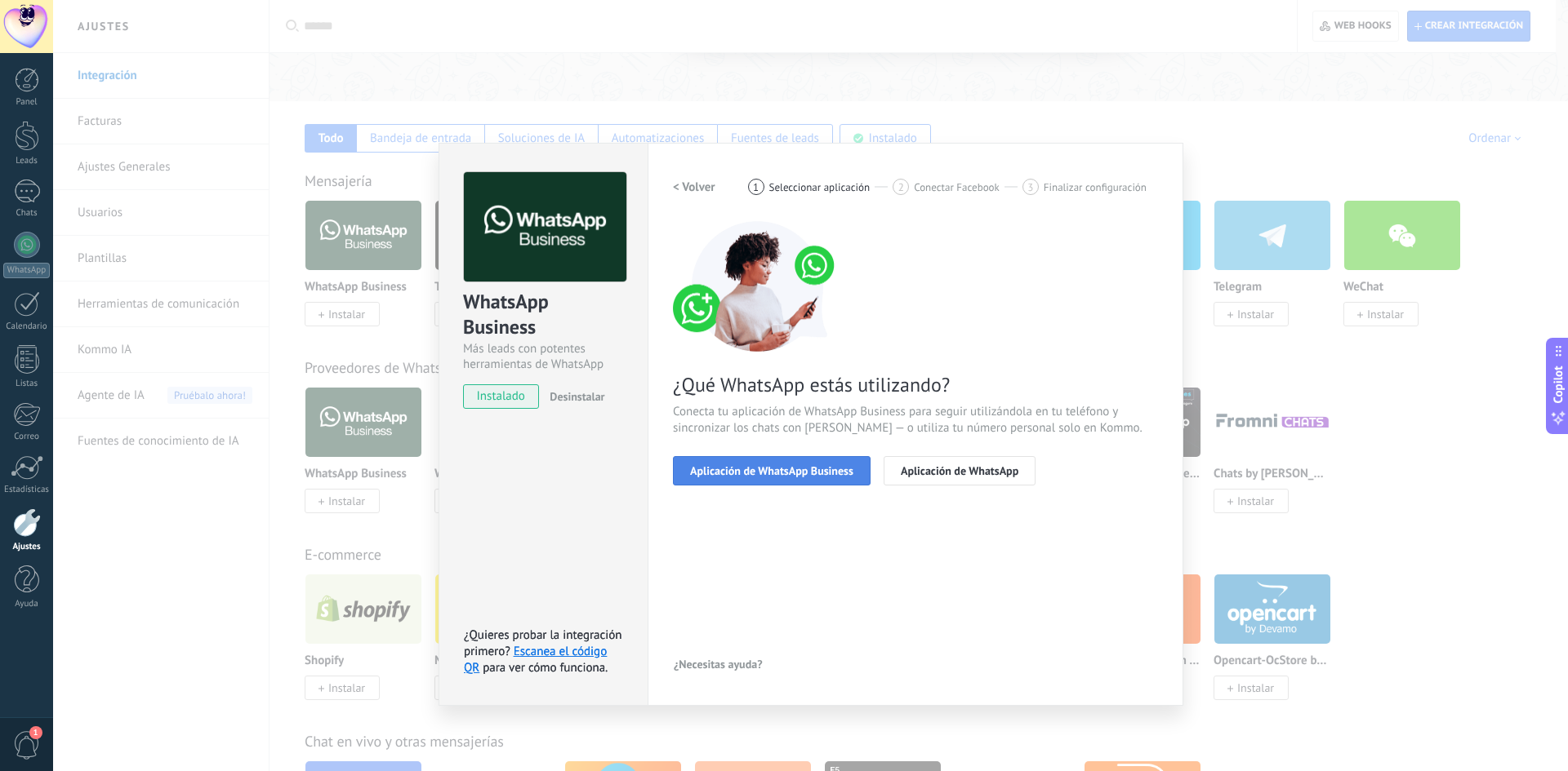
click at [784, 476] on span "Aplicación de WhatsApp Business" at bounding box center [771, 471] width 163 height 12
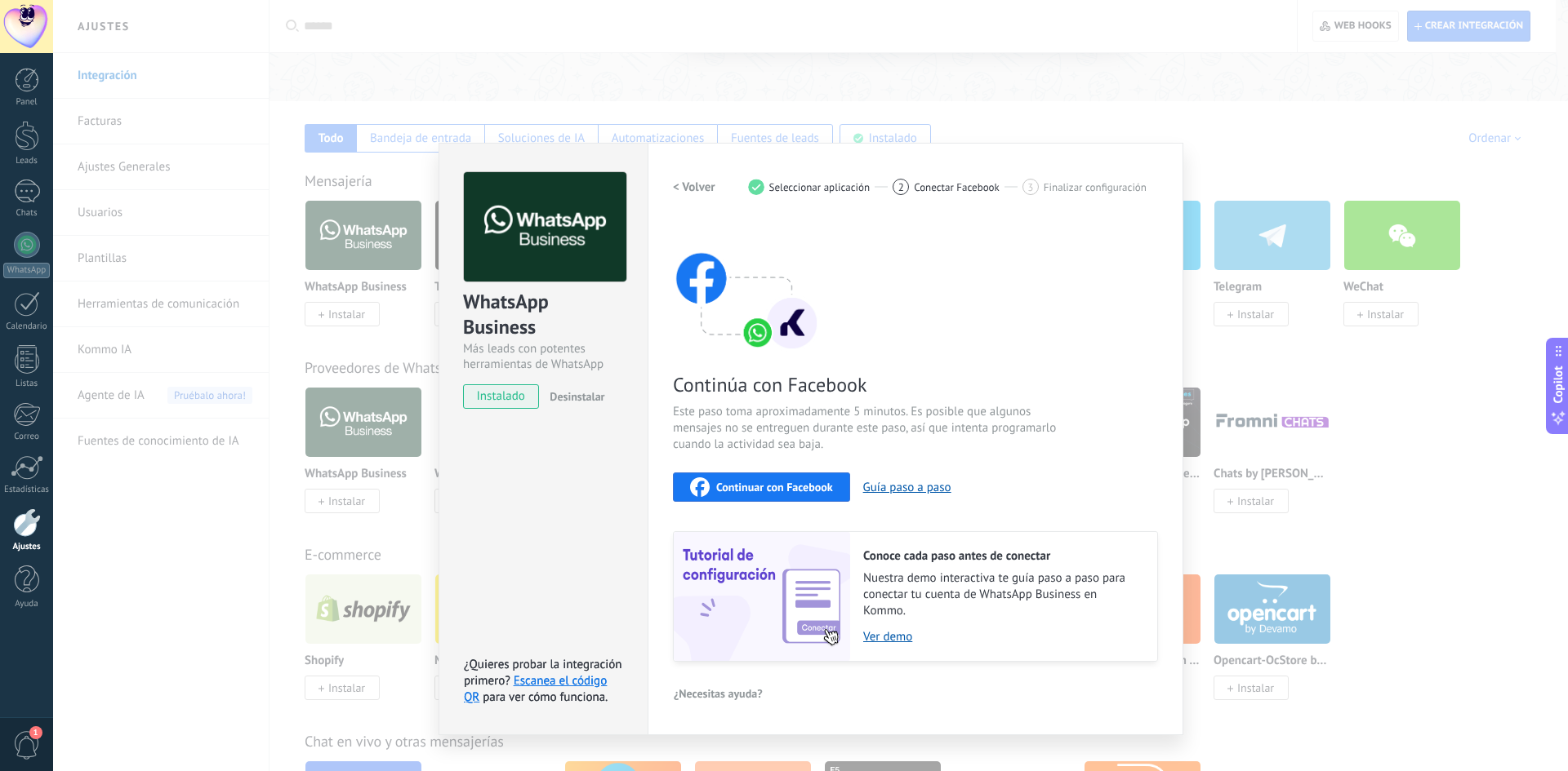
click at [1299, 305] on div "WhatsApp Business Más leads con potentes herramientas de WhatsApp instalado Des…" at bounding box center [810, 385] width 1514 height 771
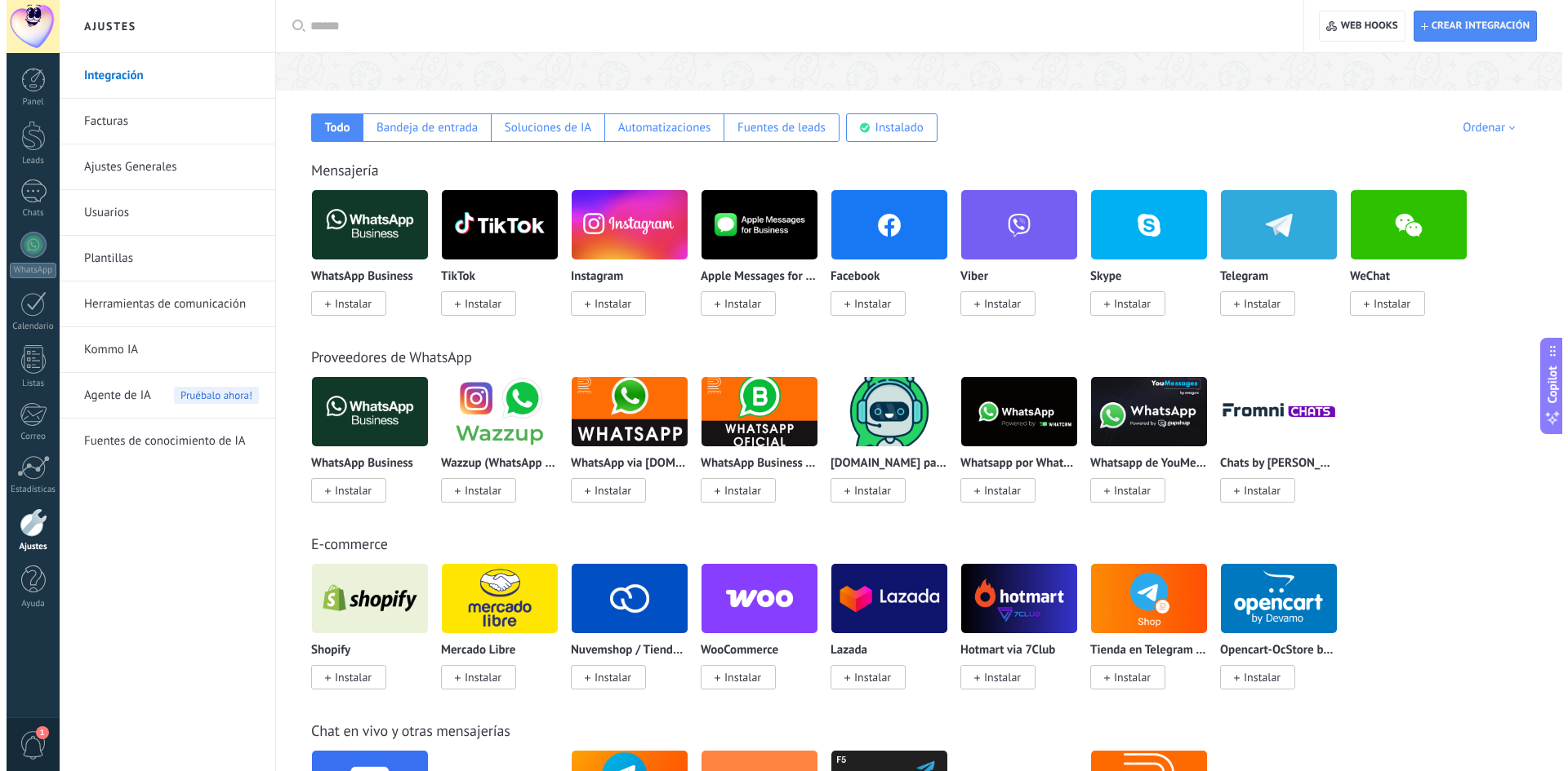
scroll to position [0, 0]
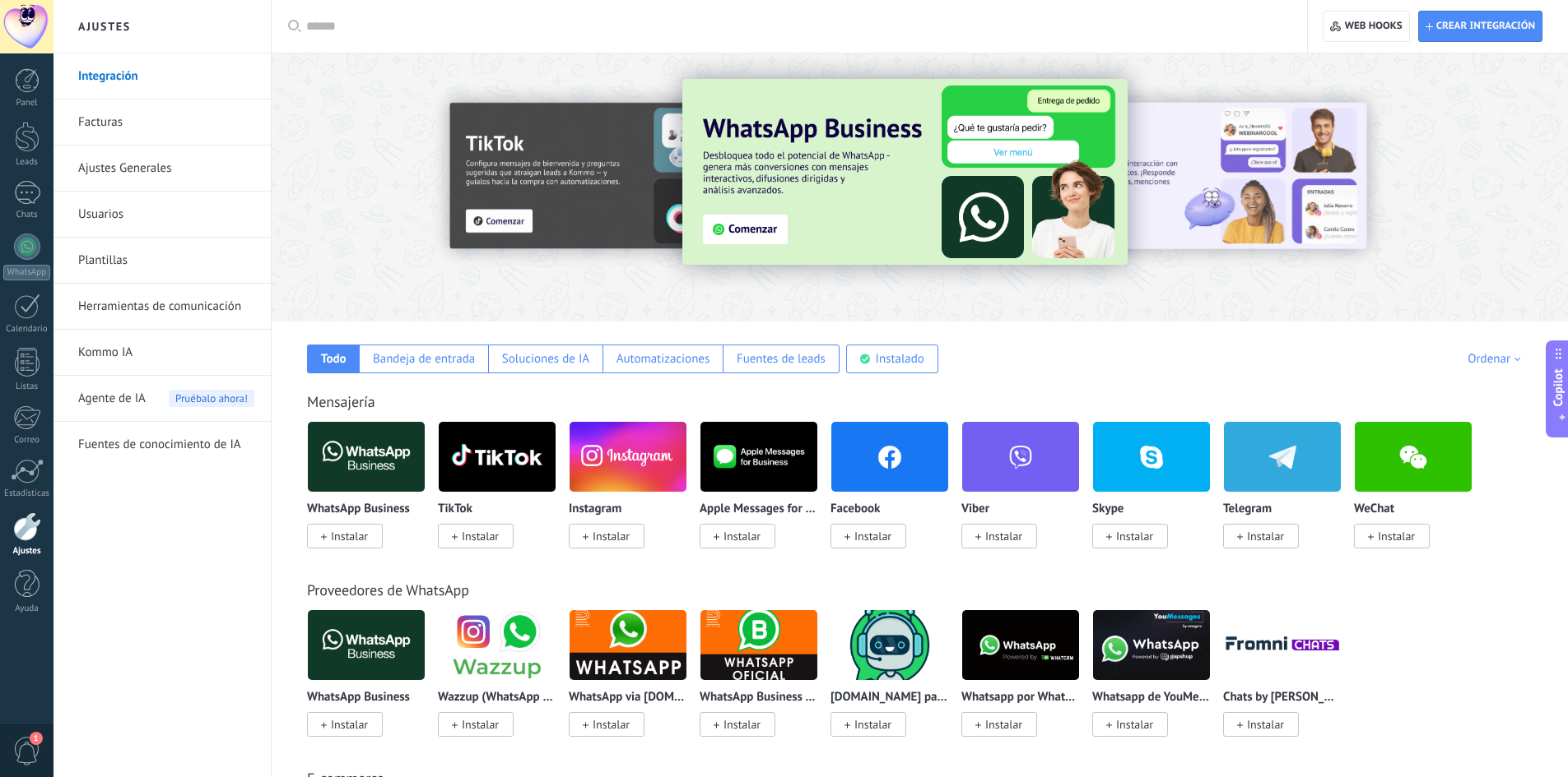
click at [328, 23] on input "text" at bounding box center [795, 27] width 977 height 17
paste input "******"
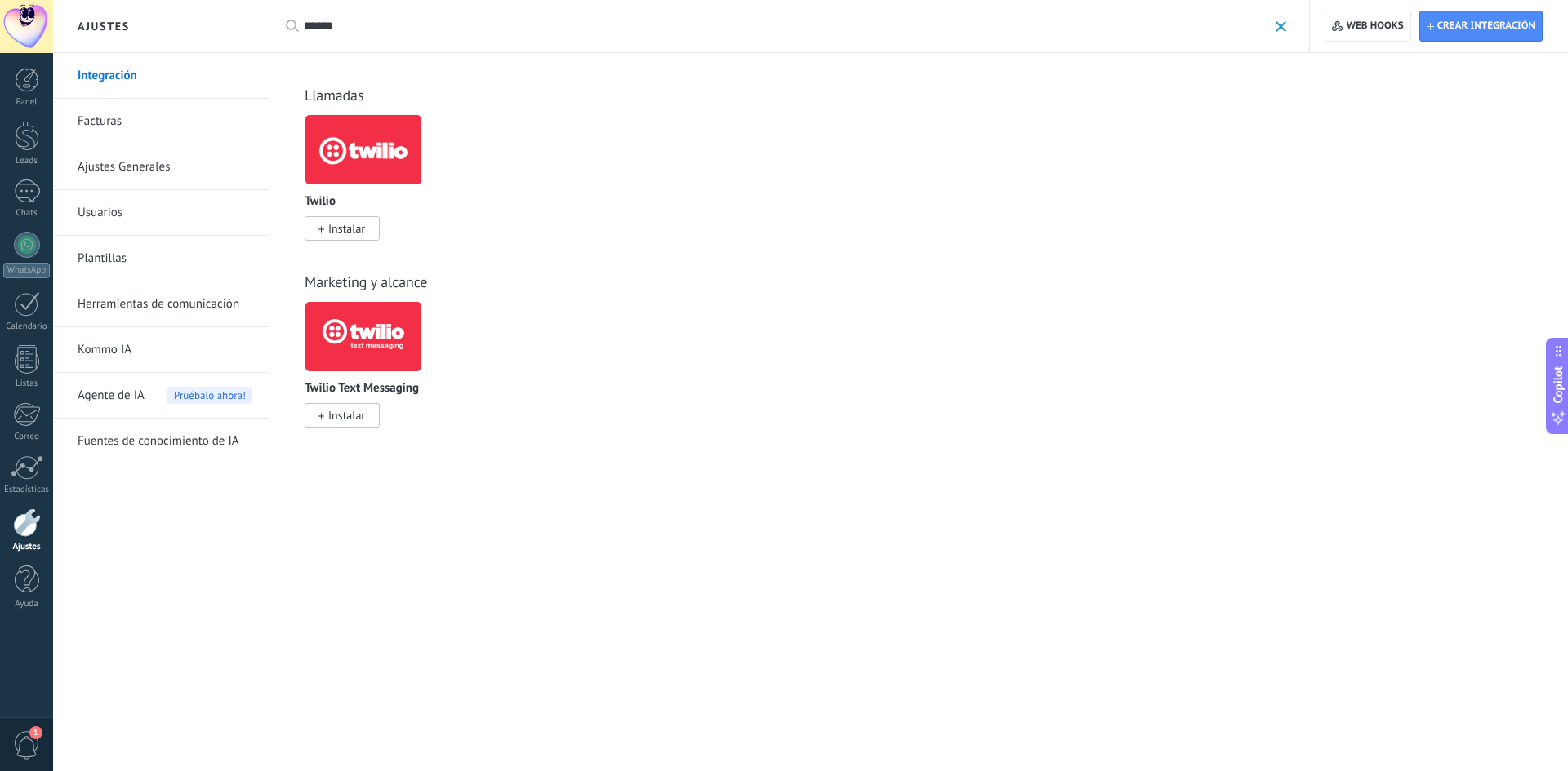
type input "******"
click at [37, 739] on span "1" at bounding box center [36, 733] width 13 height 13
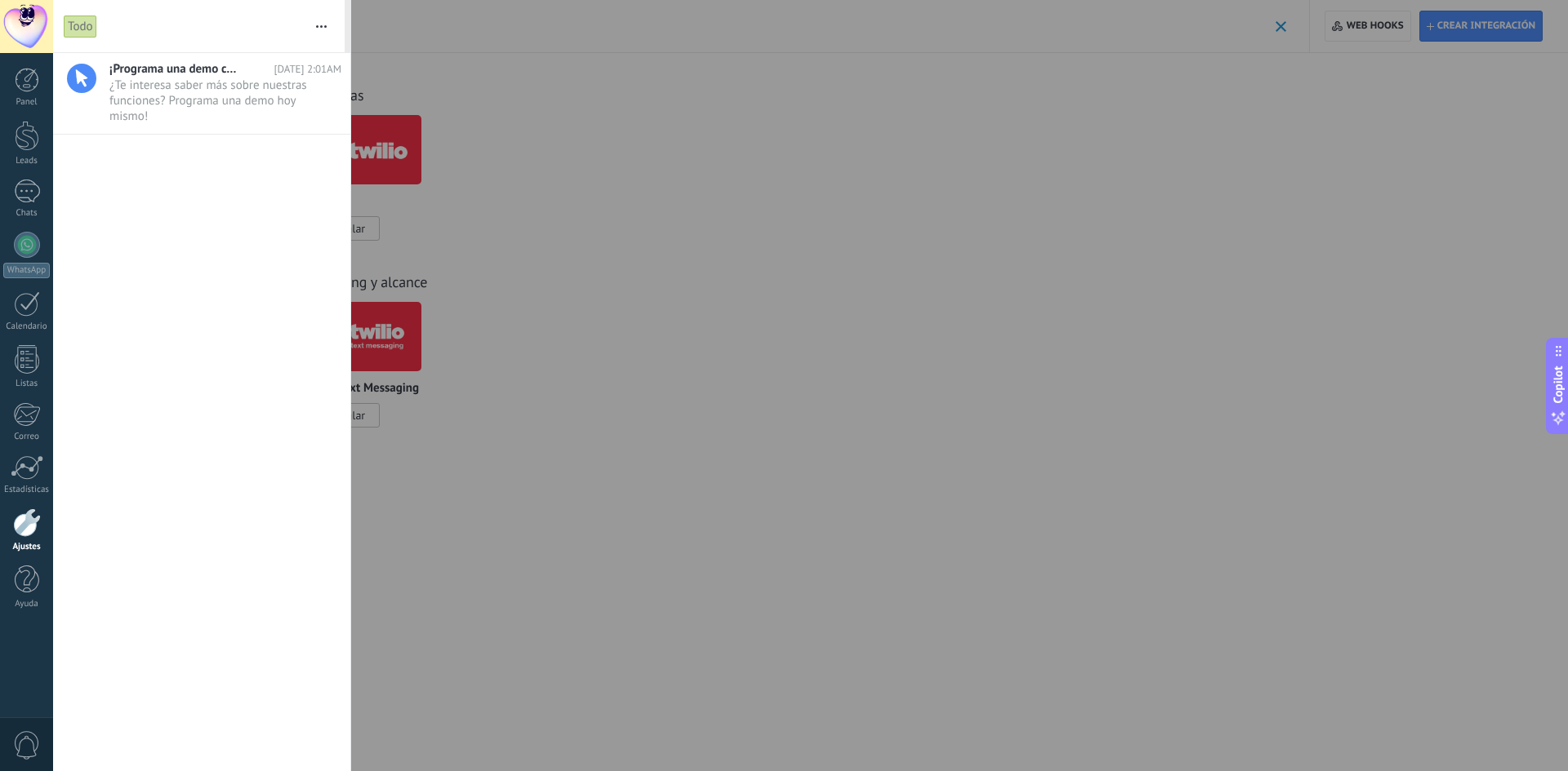
click at [593, 186] on div at bounding box center [784, 385] width 1568 height 771
